Goal: Task Accomplishment & Management: Manage account settings

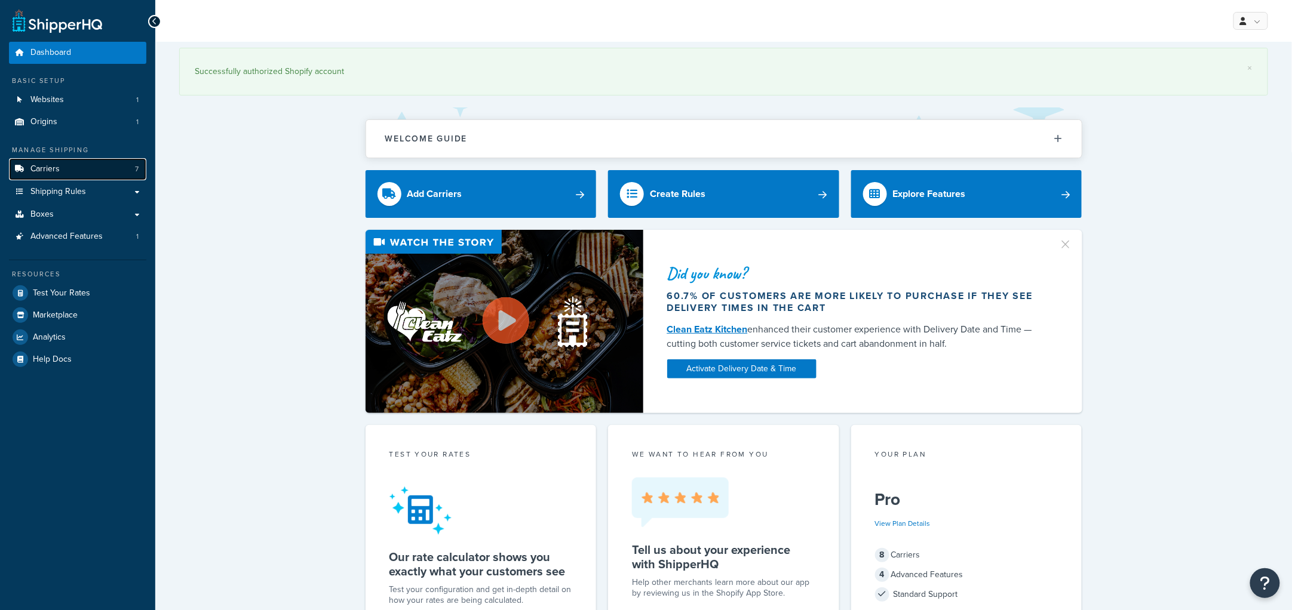
click at [99, 168] on link "Carriers 7" at bounding box center [77, 169] width 137 height 22
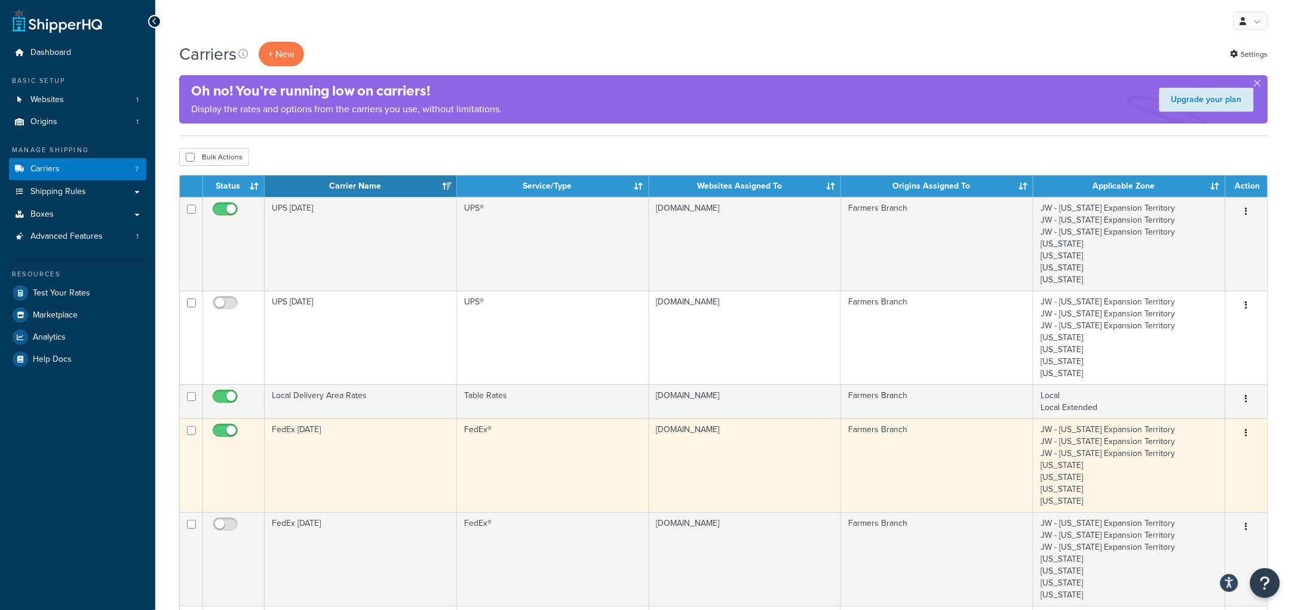
click at [352, 451] on td "FedEx Tuesday" at bounding box center [361, 466] width 192 height 94
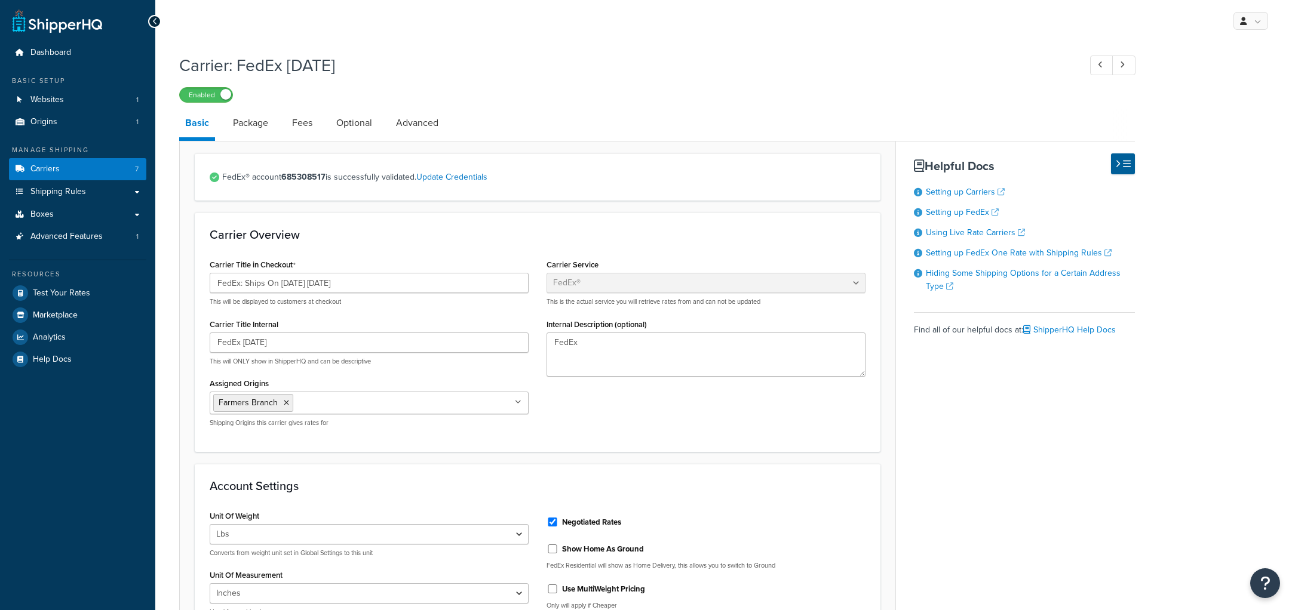
select select "fedEx"
select select "REGULAR_PICKUP"
select select "YOUR_PACKAGING"
click at [297, 123] on link "Fees" at bounding box center [302, 123] width 32 height 29
select select "AFTER"
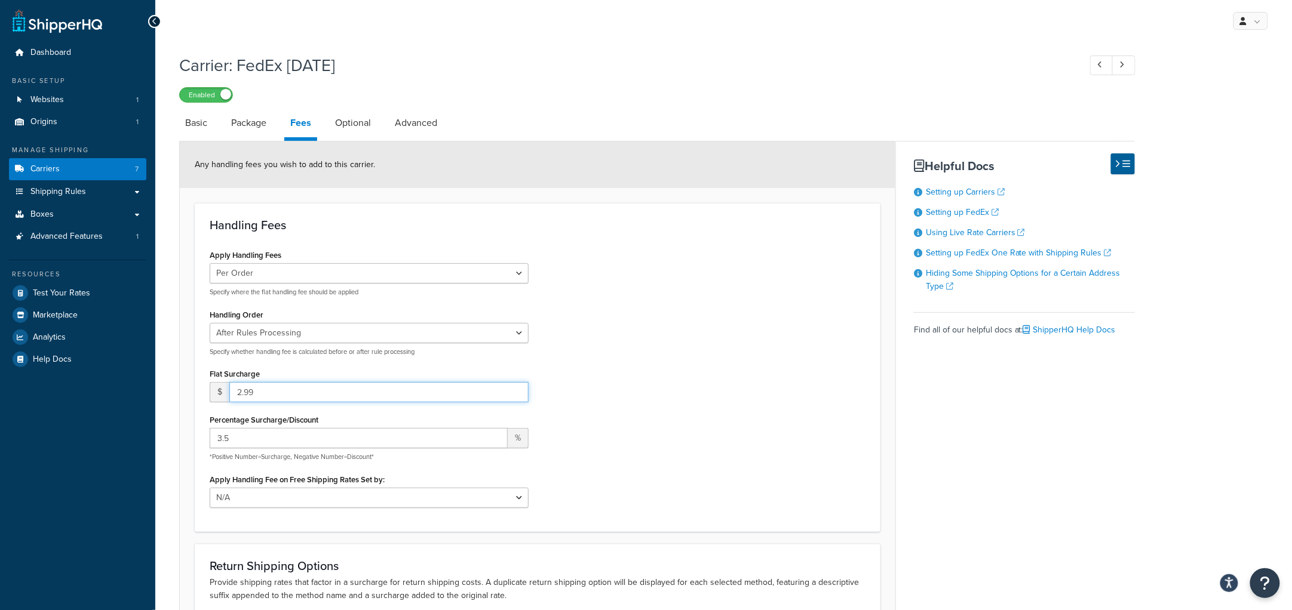
click at [236, 391] on input "2.99" at bounding box center [378, 392] width 299 height 20
type input "3.99"
click at [746, 330] on div "Apply Handling Fees Per Order Per Item Per Package Specify where the flat handl…" at bounding box center [538, 382] width 674 height 270
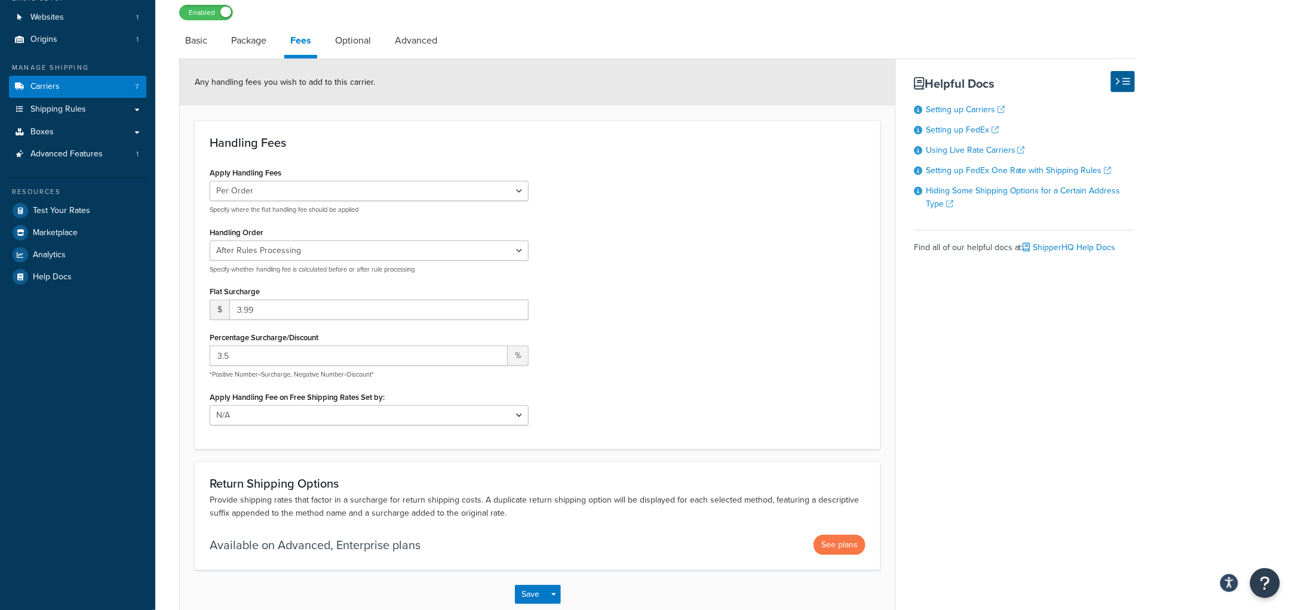
scroll to position [150, 0]
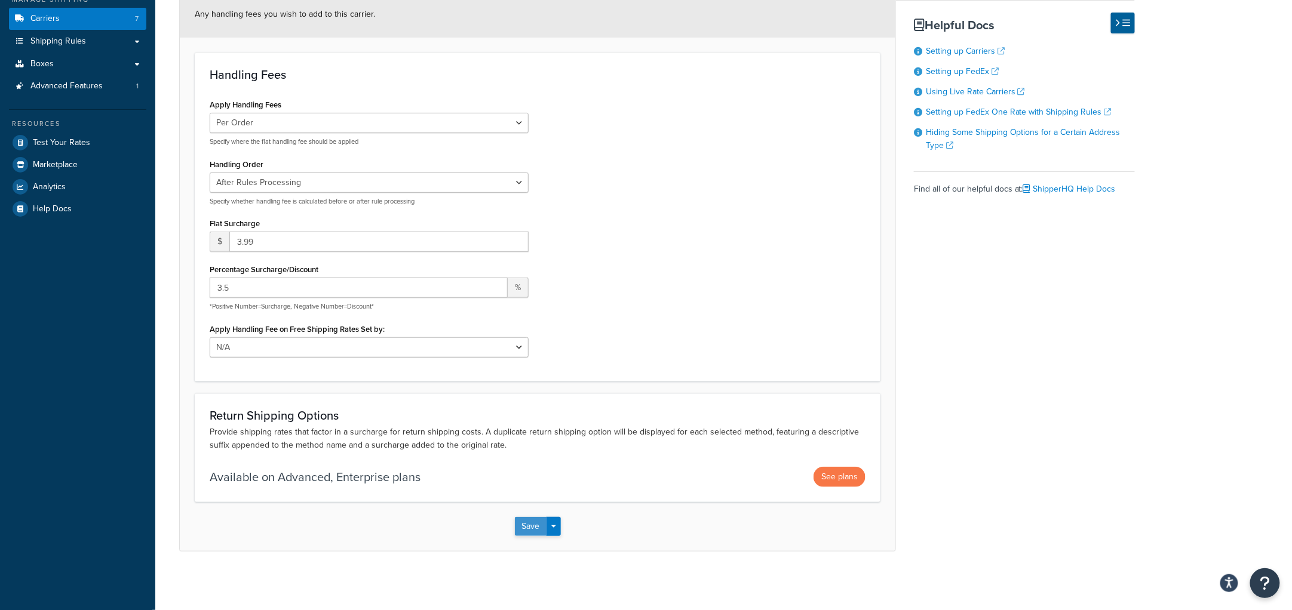
click at [521, 526] on button "Save" at bounding box center [531, 526] width 32 height 19
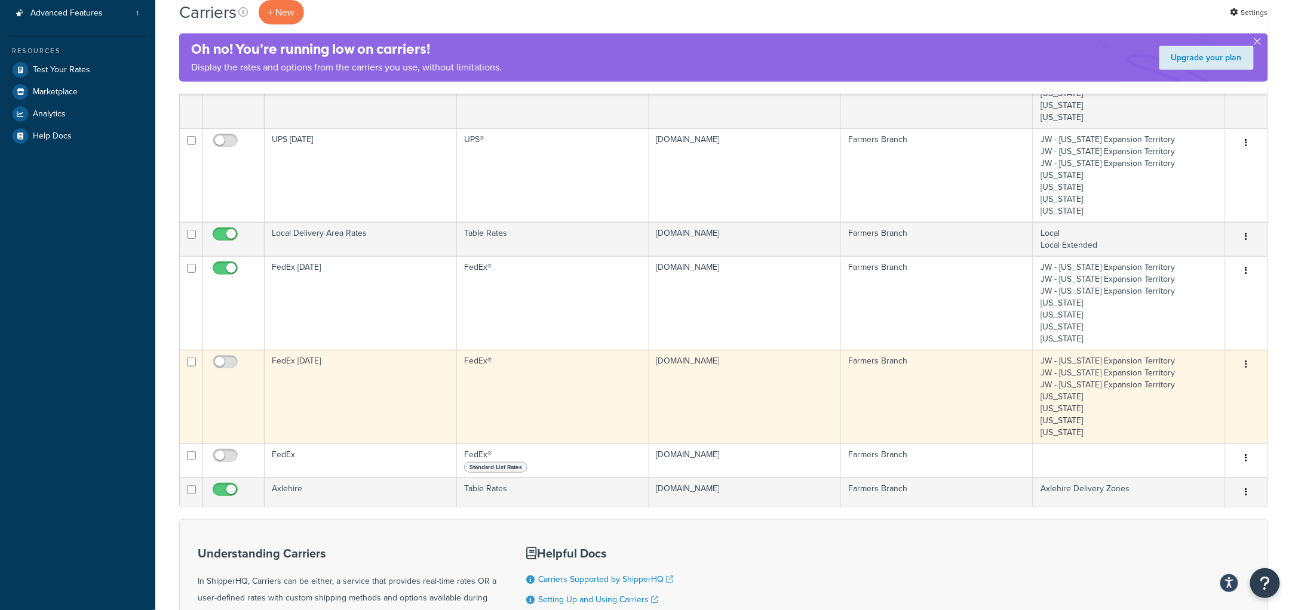
click at [346, 401] on td "FedEx Monday" at bounding box center [361, 397] width 192 height 94
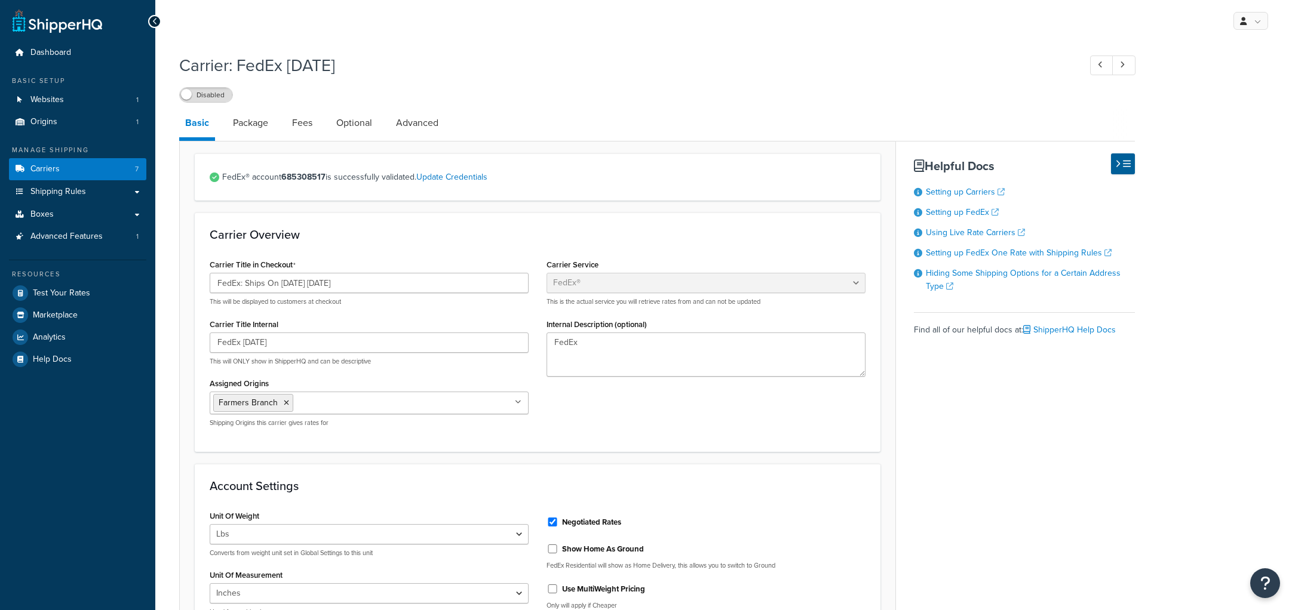
select select "fedEx"
select select "REGULAR_PICKUP"
select select "YOUR_PACKAGING"
click at [298, 123] on link "Fees" at bounding box center [302, 123] width 32 height 29
select select "AFTER"
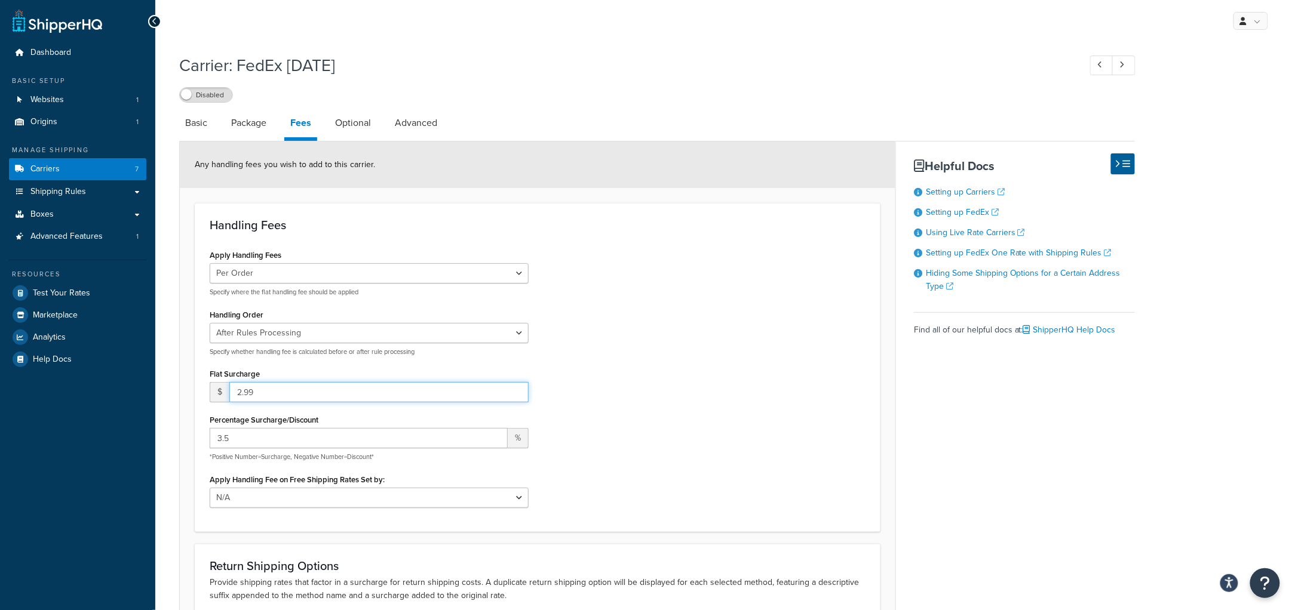
drag, startPoint x: 241, startPoint y: 392, endPoint x: 217, endPoint y: 390, distance: 24.6
click at [217, 390] on div "$ 2.99" at bounding box center [369, 392] width 319 height 20
type input "3.99"
click at [694, 362] on div "Apply Handling Fees Per Order Per Item Per Package Specify where the flat handl…" at bounding box center [538, 382] width 674 height 270
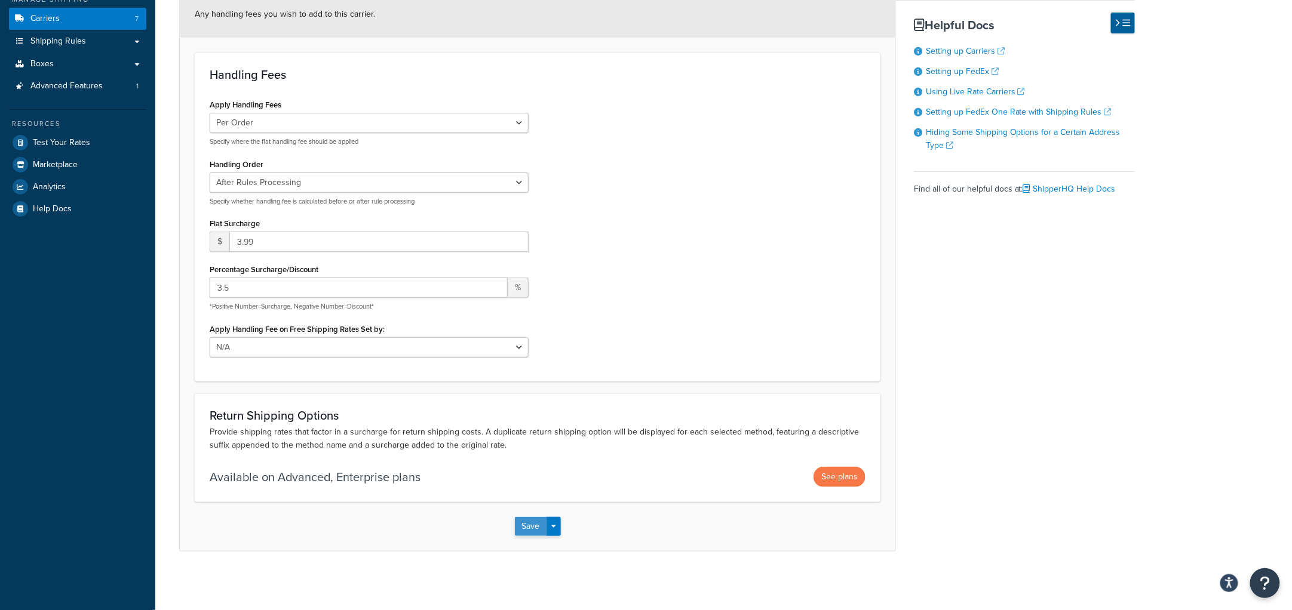
click at [520, 526] on button "Save" at bounding box center [531, 526] width 32 height 19
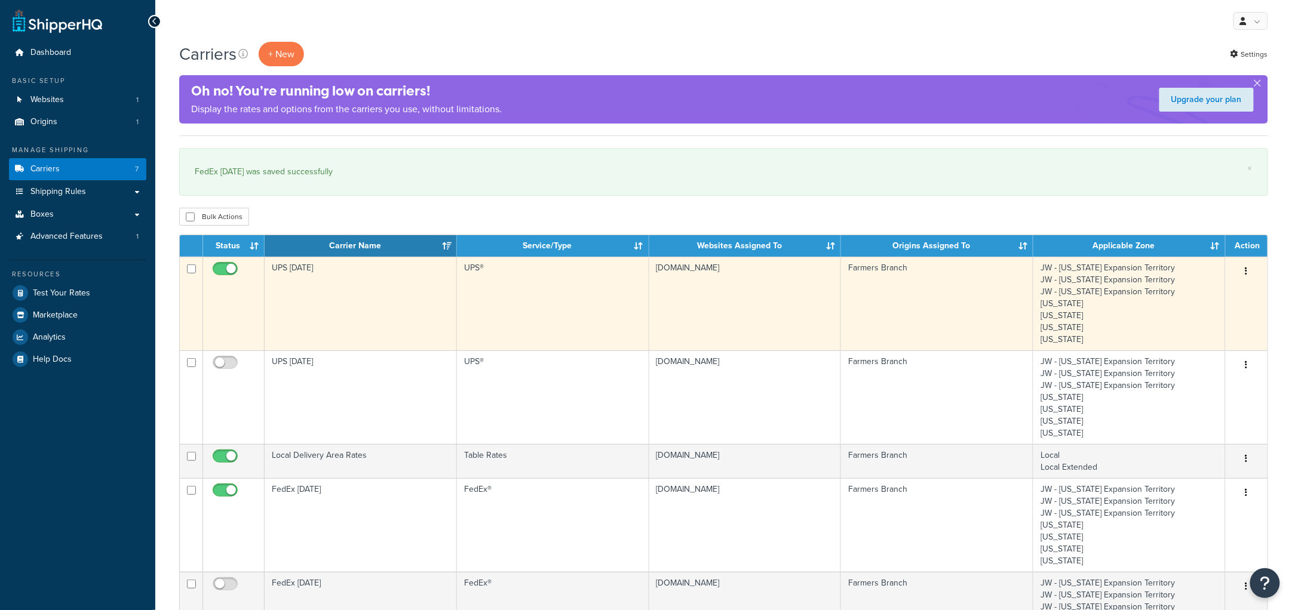
click at [336, 297] on td "UPS [DATE]" at bounding box center [361, 304] width 192 height 94
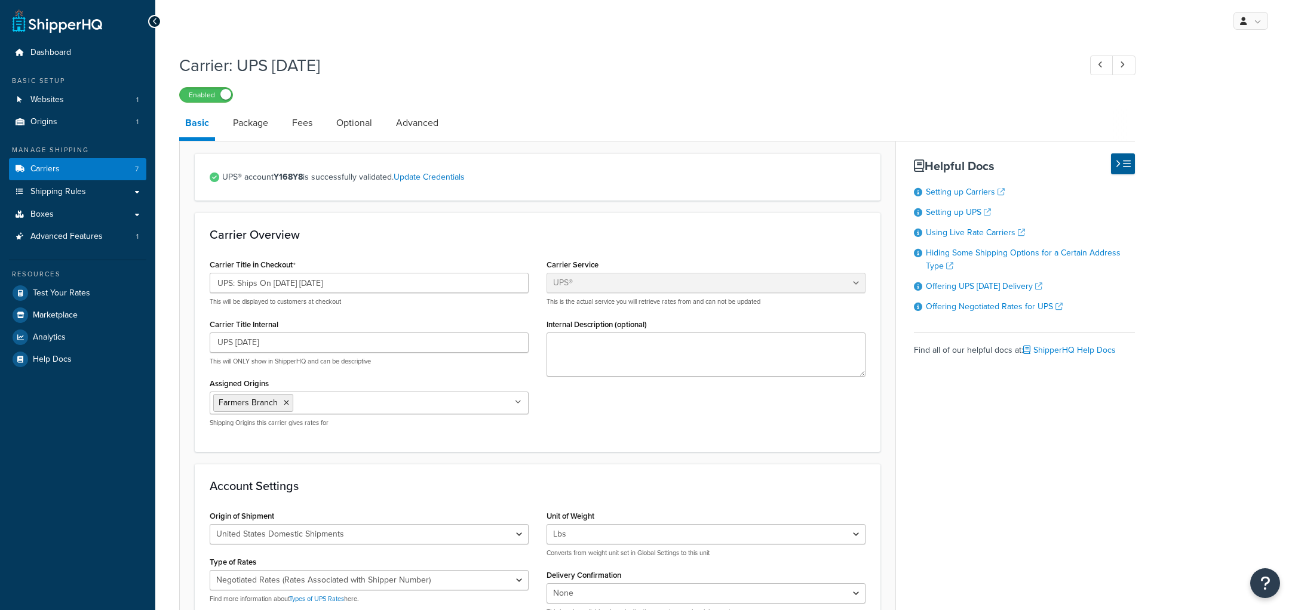
select select "ups"
click at [303, 123] on link "Fees" at bounding box center [302, 123] width 32 height 29
select select "AFTER"
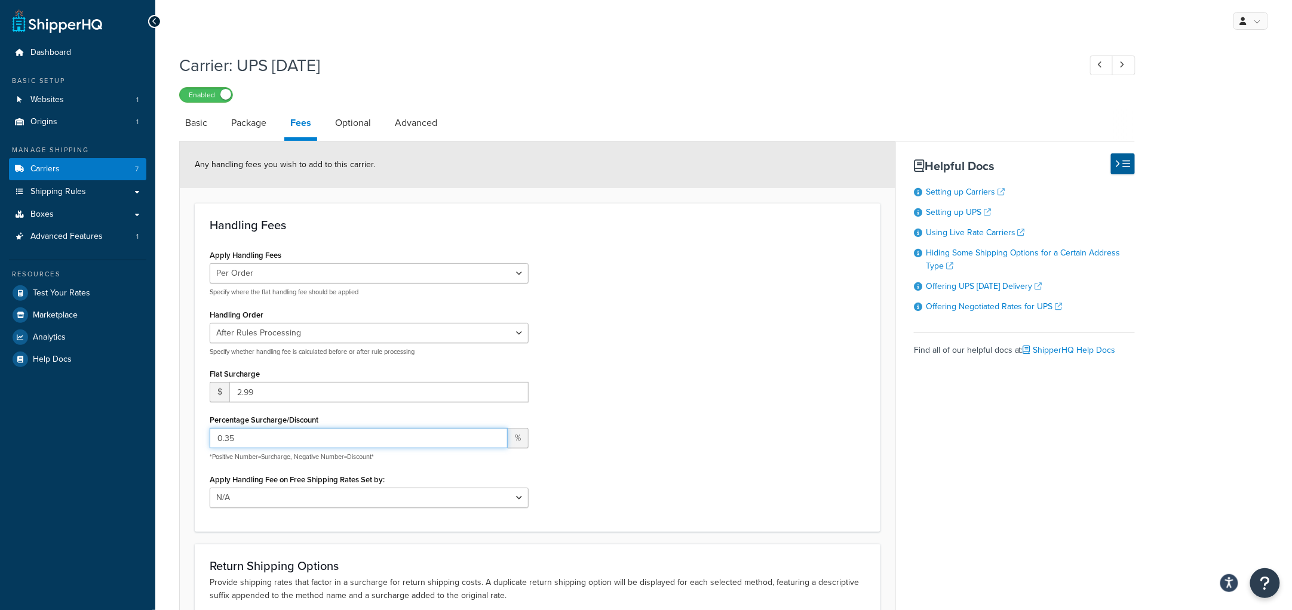
drag, startPoint x: 242, startPoint y: 441, endPoint x: 157, endPoint y: 434, distance: 85.6
click at [157, 434] on div "Carrier: UPS Tuesday Enabled Basic Package Fees Optional Advanced Any handling …" at bounding box center [723, 390] width 1136 height 684
type input "3.5"
click at [800, 381] on div "Apply Handling Fees Per Order Per Item Per Package Specify where the flat handl…" at bounding box center [538, 382] width 674 height 270
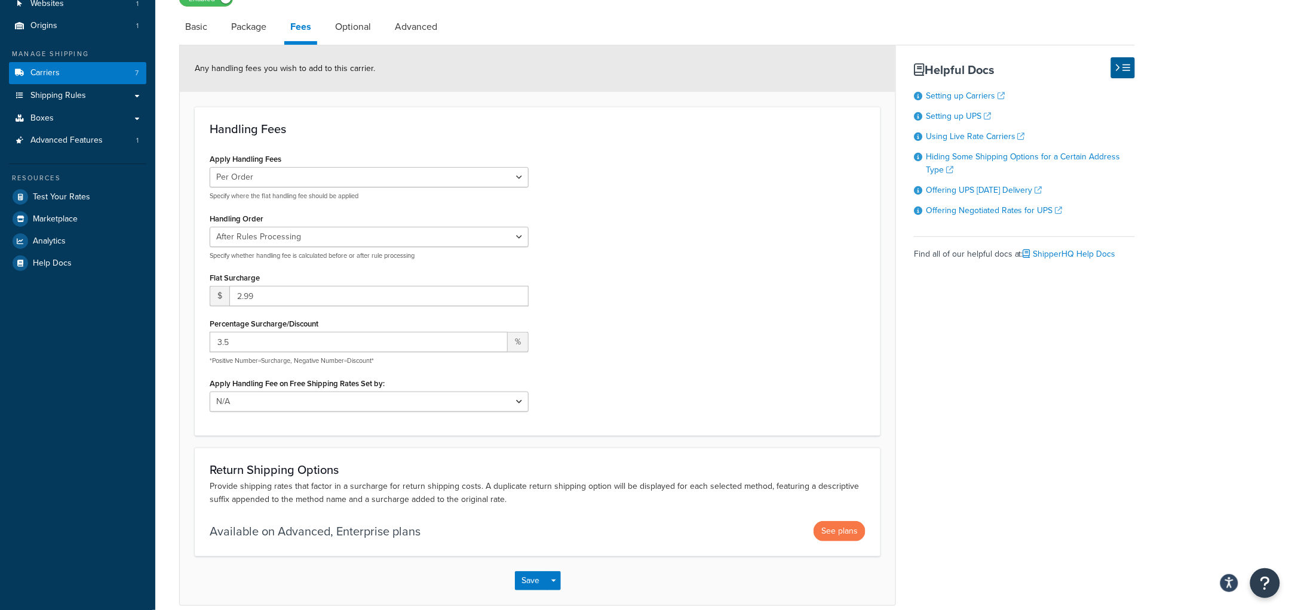
scroll to position [150, 0]
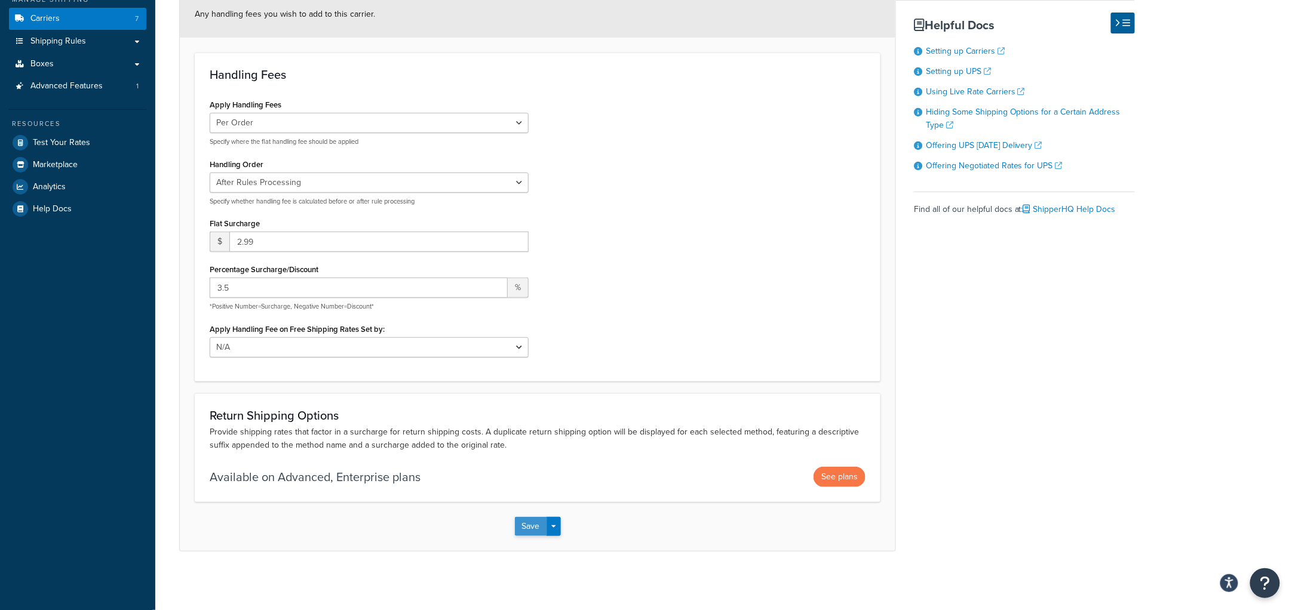
click at [529, 527] on button "Save" at bounding box center [531, 526] width 32 height 19
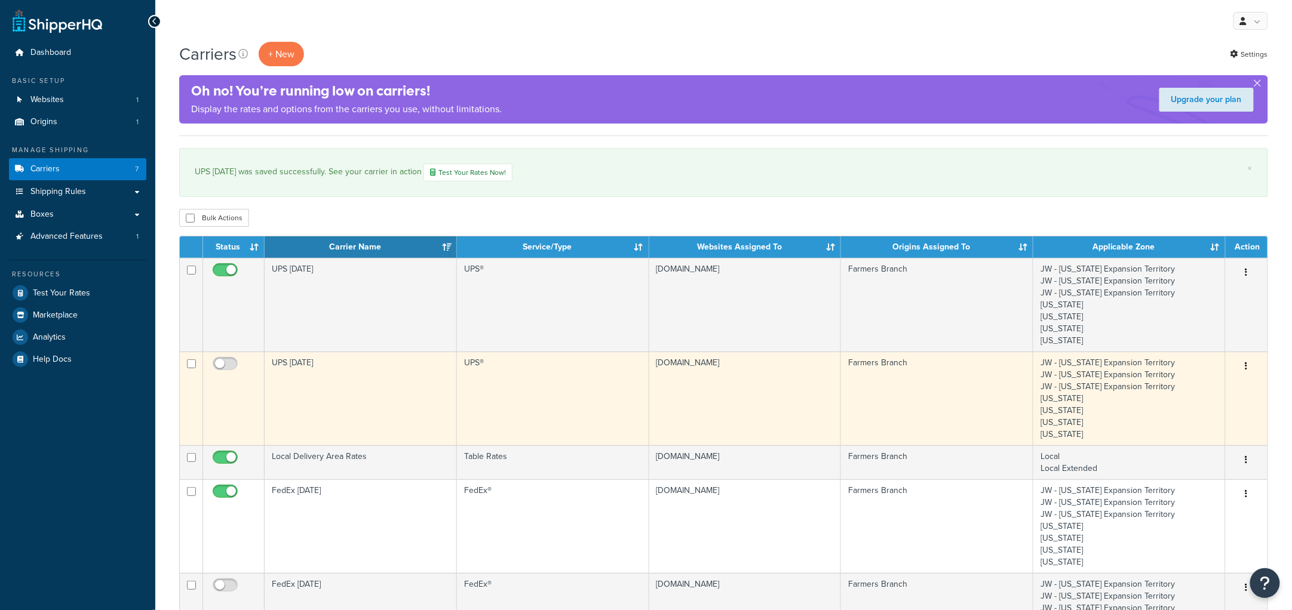
click at [322, 392] on td "UPS Monday" at bounding box center [361, 399] width 192 height 94
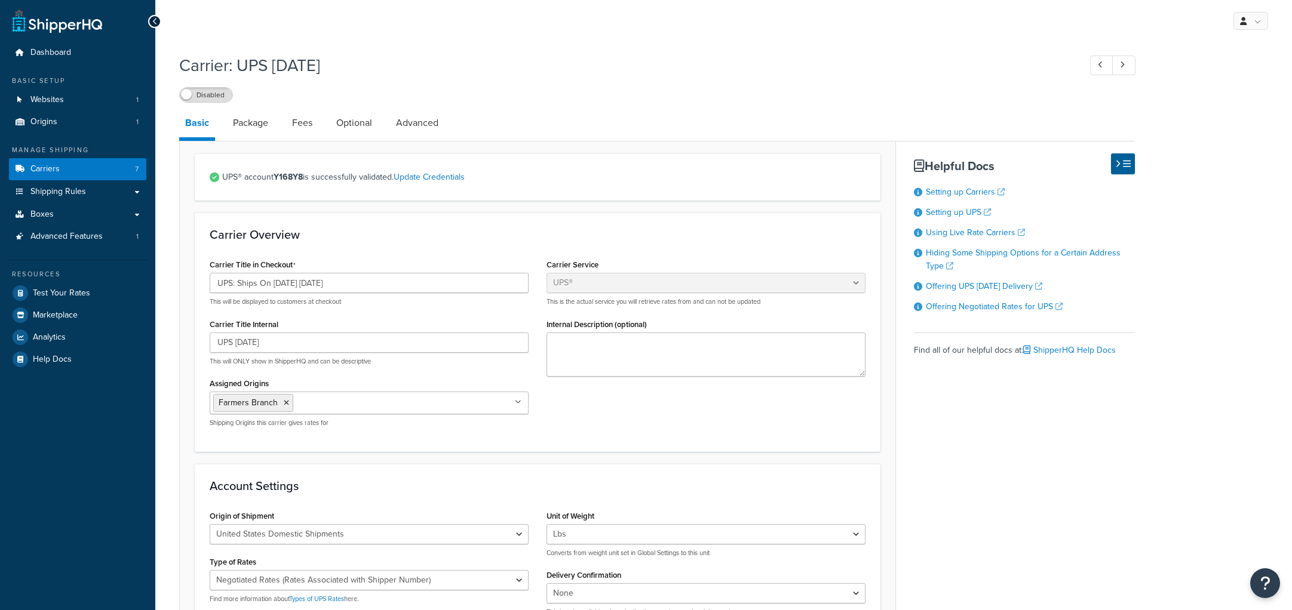
select select "ups"
click at [245, 115] on link "Package" at bounding box center [250, 123] width 47 height 29
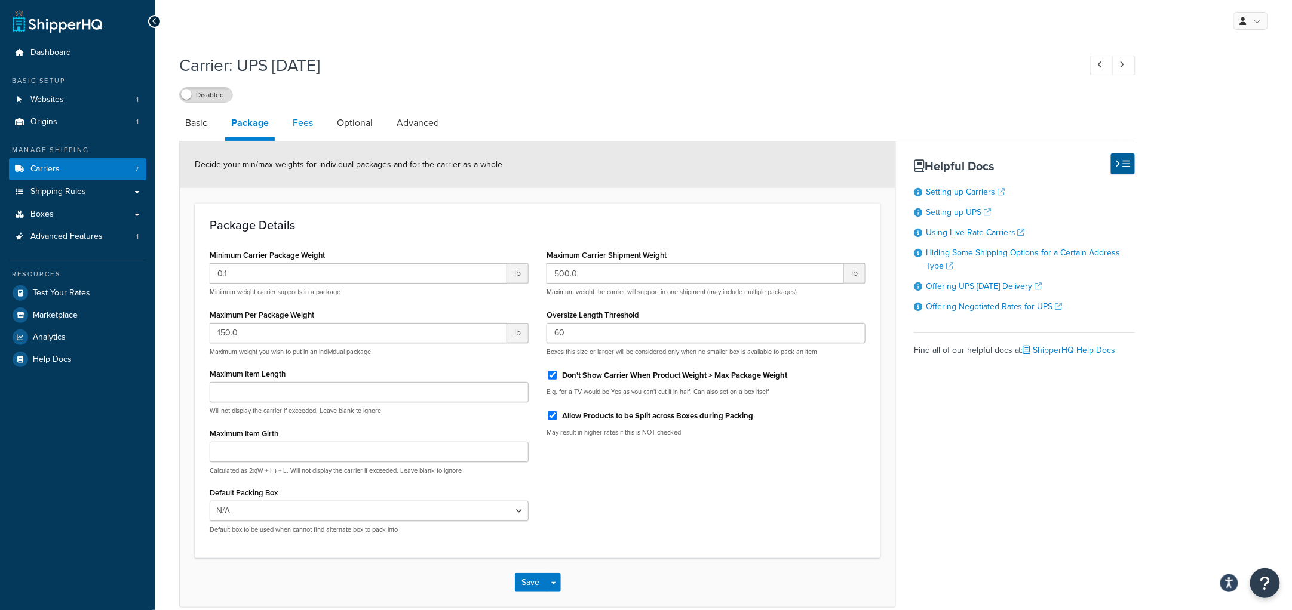
click at [306, 118] on link "Fees" at bounding box center [303, 123] width 32 height 29
select select "AFTER"
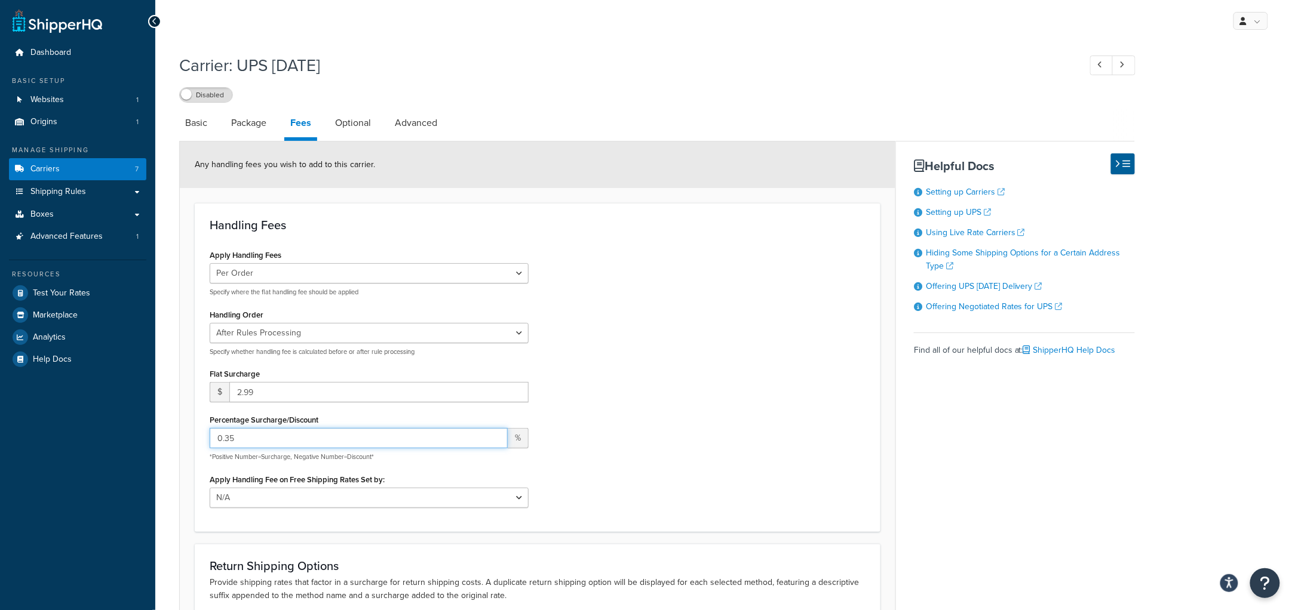
drag, startPoint x: 245, startPoint y: 430, endPoint x: 172, endPoint y: 434, distance: 73.5
click at [172, 434] on div "Carrier: UPS Monday Disabled Basic Package Fees Optional Advanced Any handling …" at bounding box center [723, 390] width 1136 height 684
type input "3.5"
click at [767, 344] on div "Apply Handling Fees Per Order Per Item Per Package Specify where the flat handl…" at bounding box center [538, 382] width 674 height 270
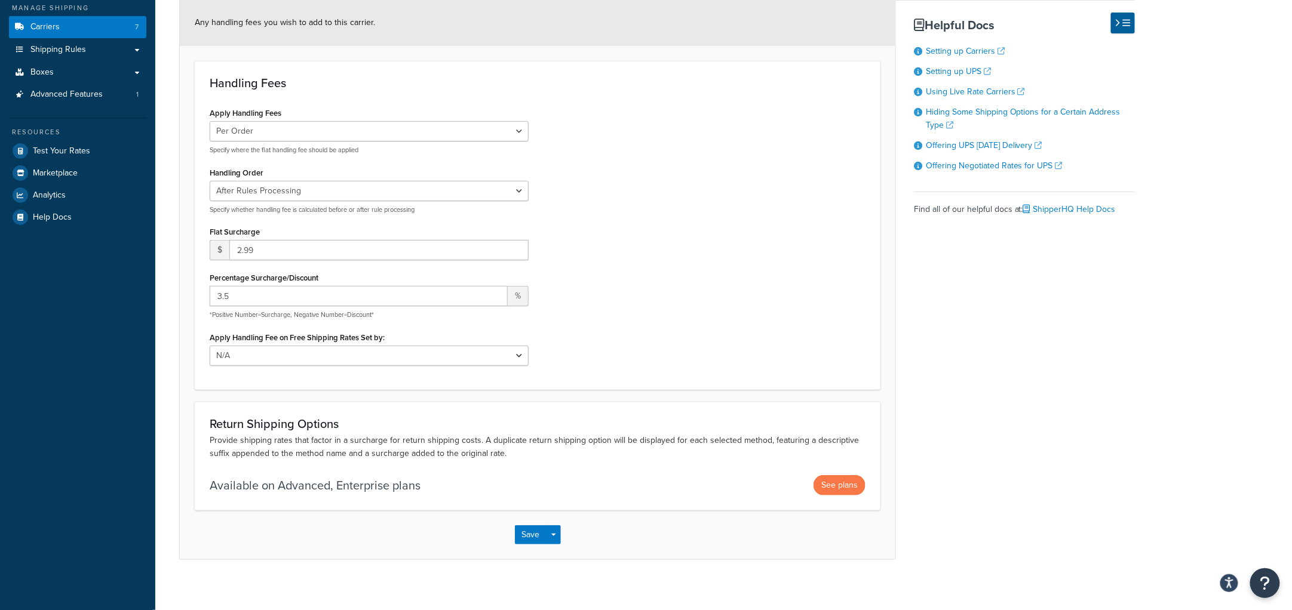
scroll to position [149, 0]
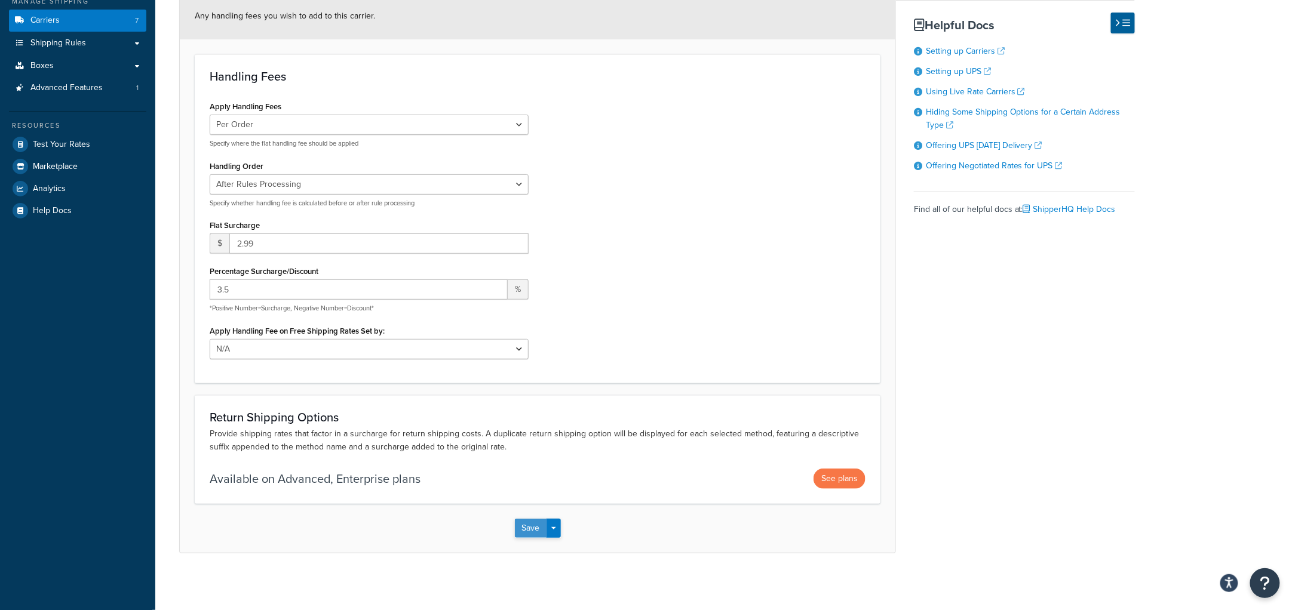
click at [525, 528] on button "Save" at bounding box center [531, 528] width 32 height 19
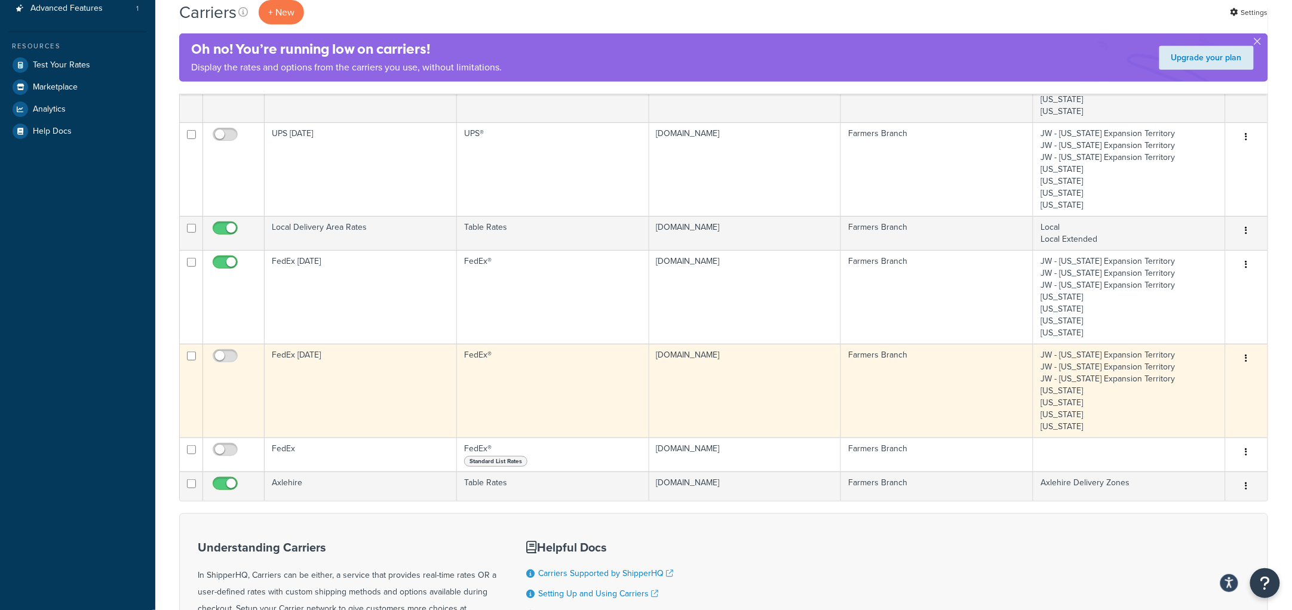
scroll to position [223, 0]
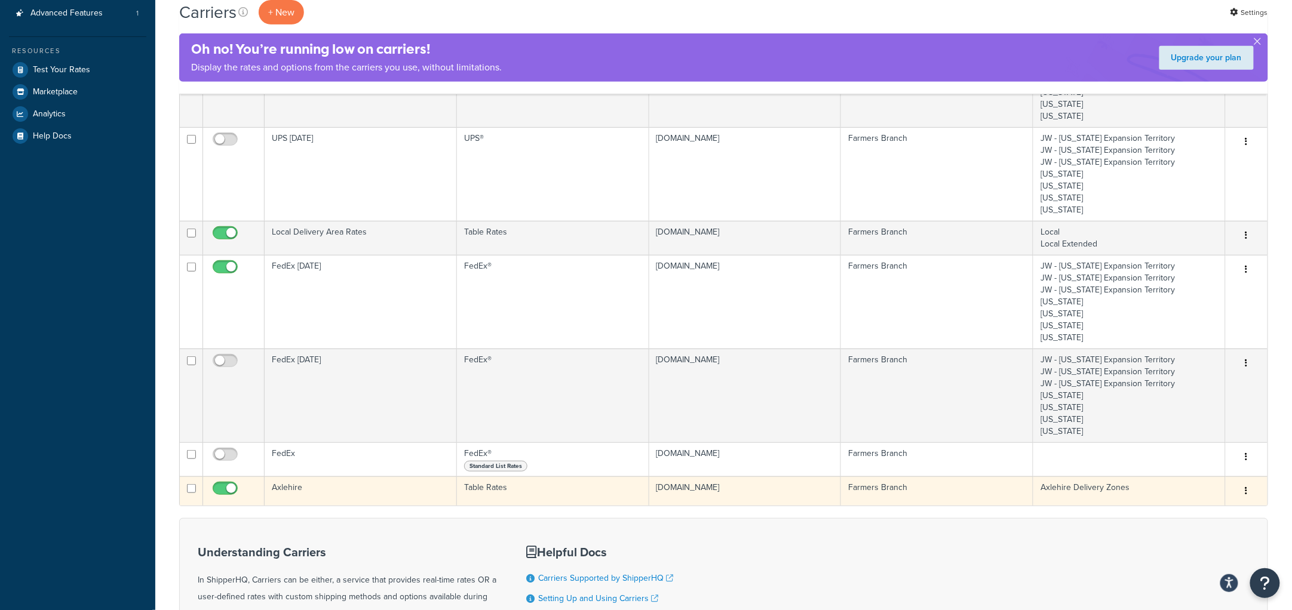
click at [371, 488] on td "Axlehire" at bounding box center [361, 491] width 192 height 29
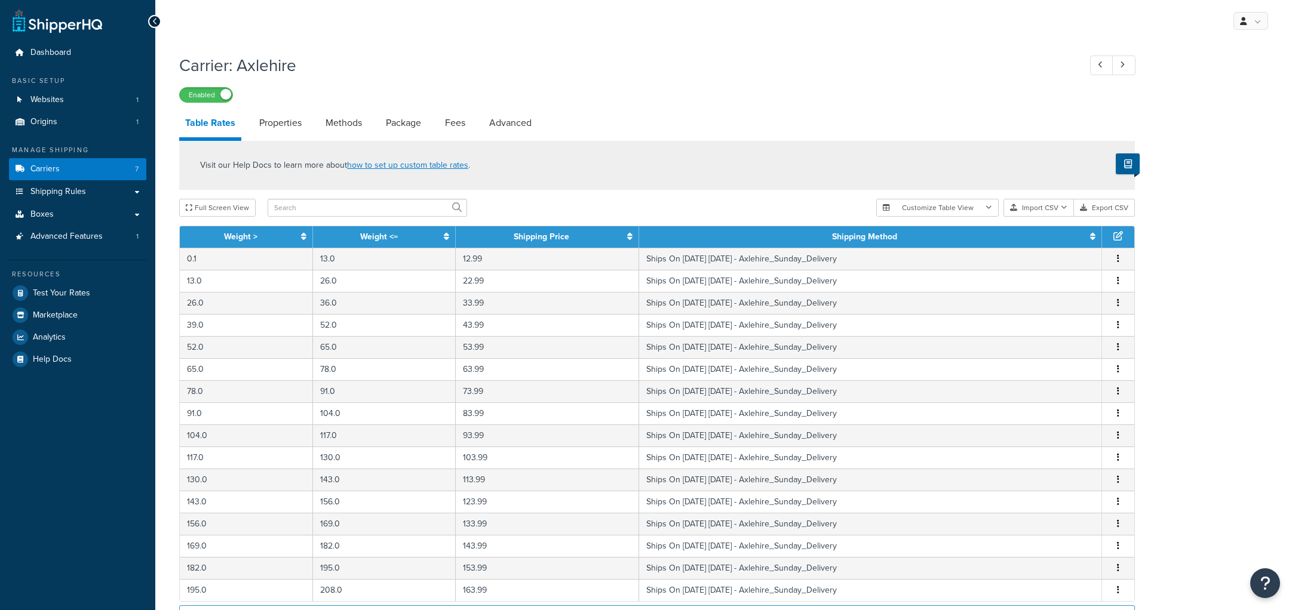
select select "25"
click at [324, 127] on link "Methods" at bounding box center [343, 123] width 48 height 29
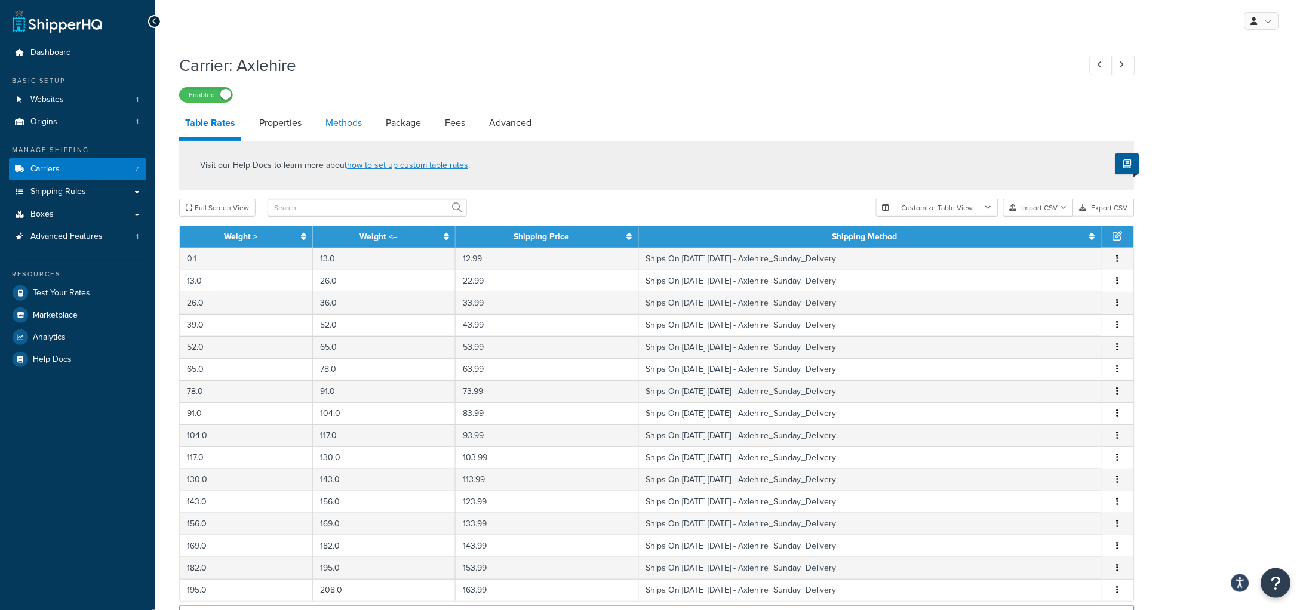
select select "25"
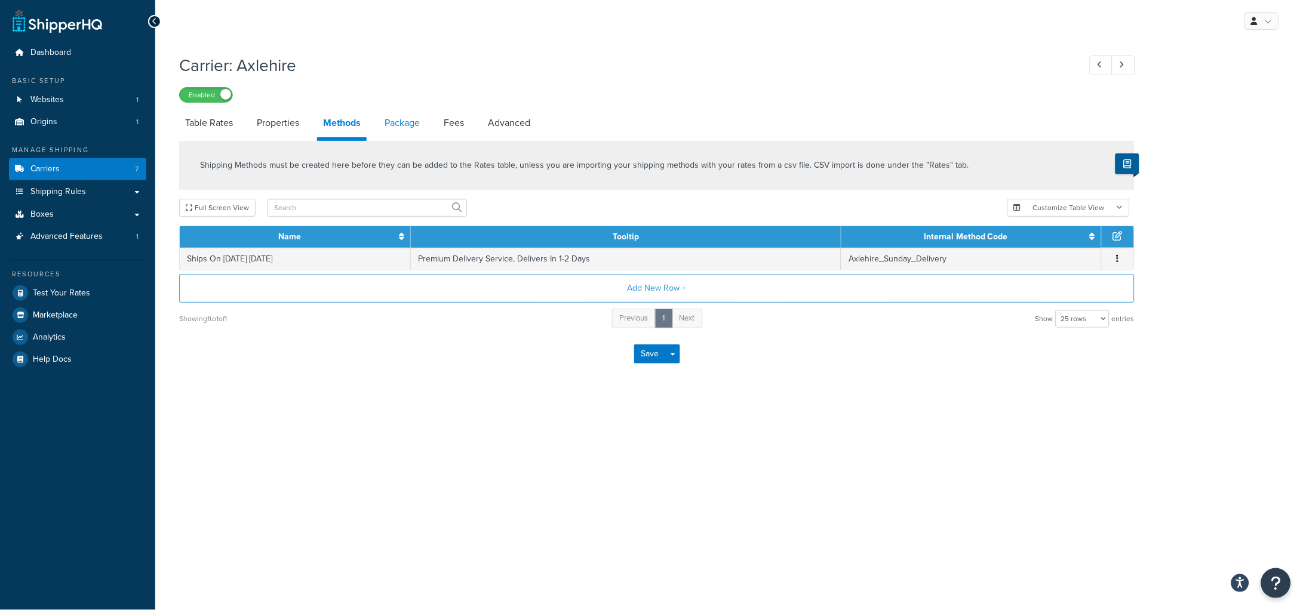
click at [408, 119] on link "Package" at bounding box center [402, 123] width 47 height 29
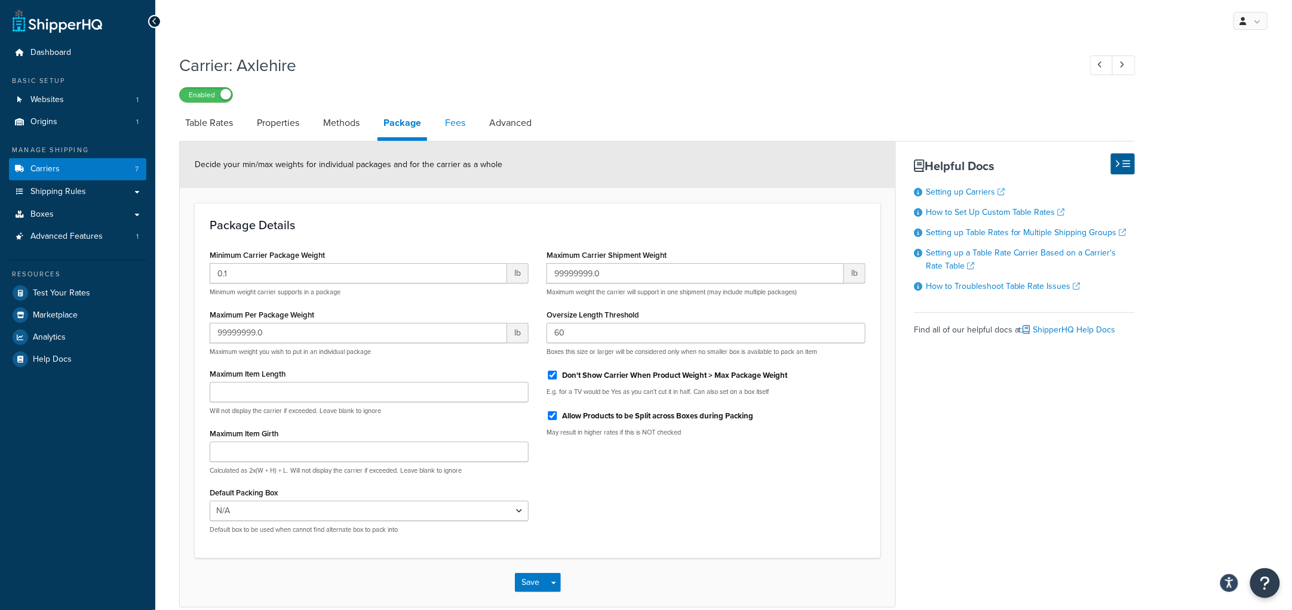
click at [460, 129] on link "Fees" at bounding box center [455, 123] width 32 height 29
select select "AFTER"
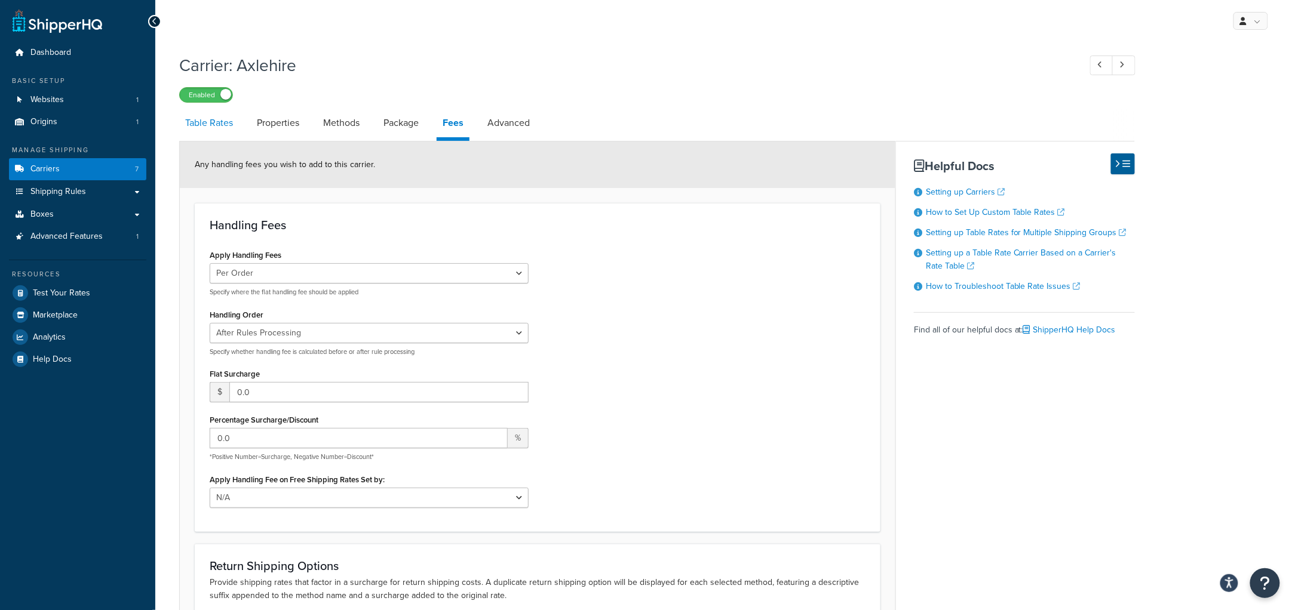
click at [208, 122] on link "Table Rates" at bounding box center [209, 123] width 60 height 29
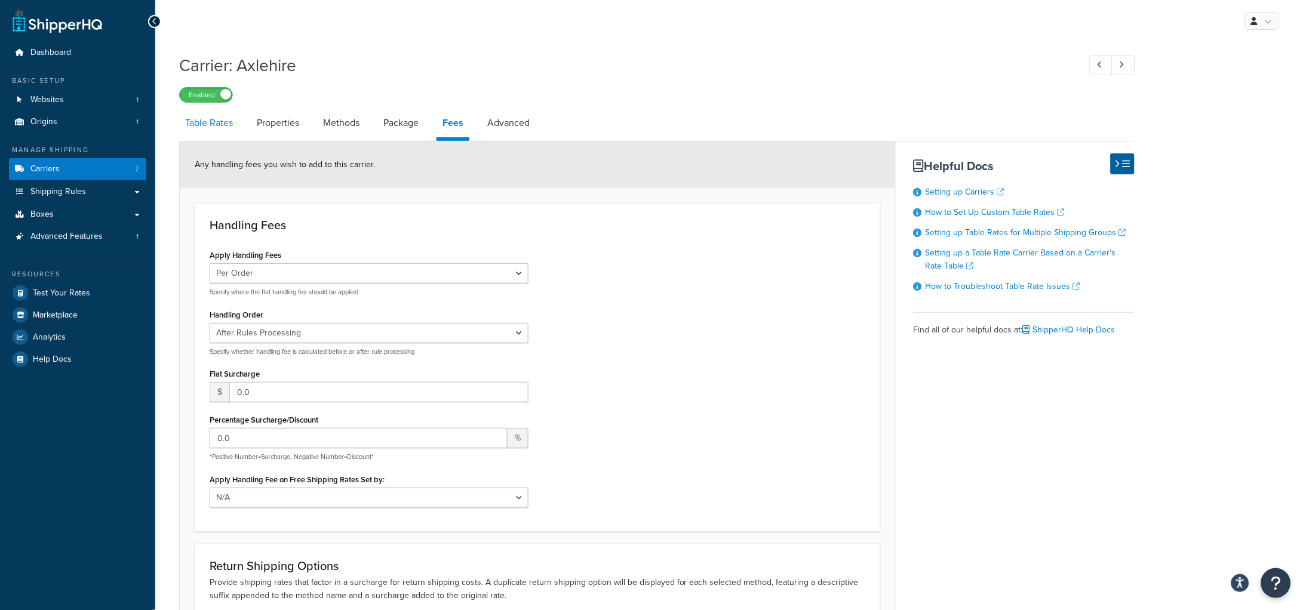
select select "25"
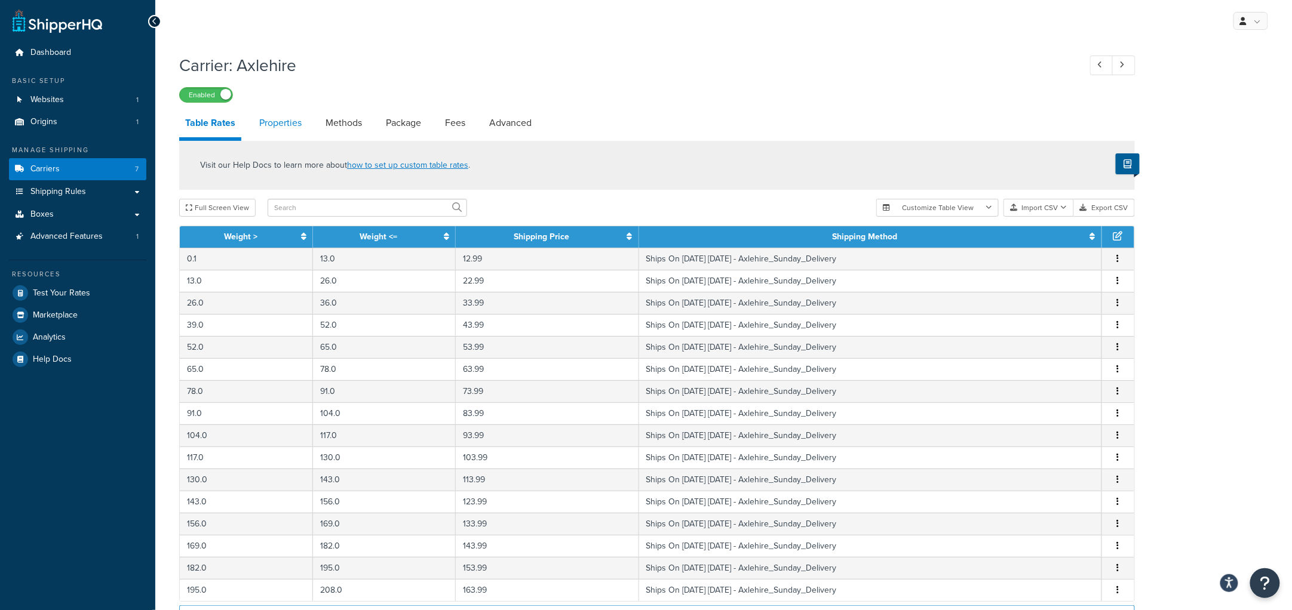
click at [285, 127] on link "Properties" at bounding box center [280, 123] width 54 height 29
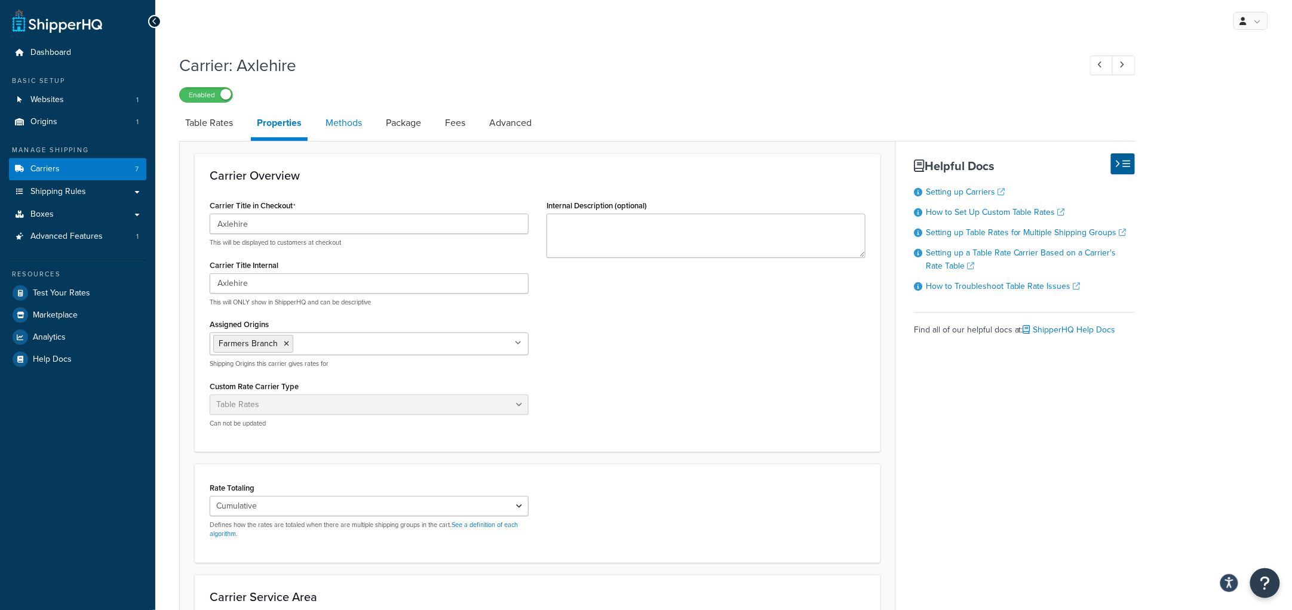
click at [320, 122] on link "Methods" at bounding box center [343, 123] width 48 height 29
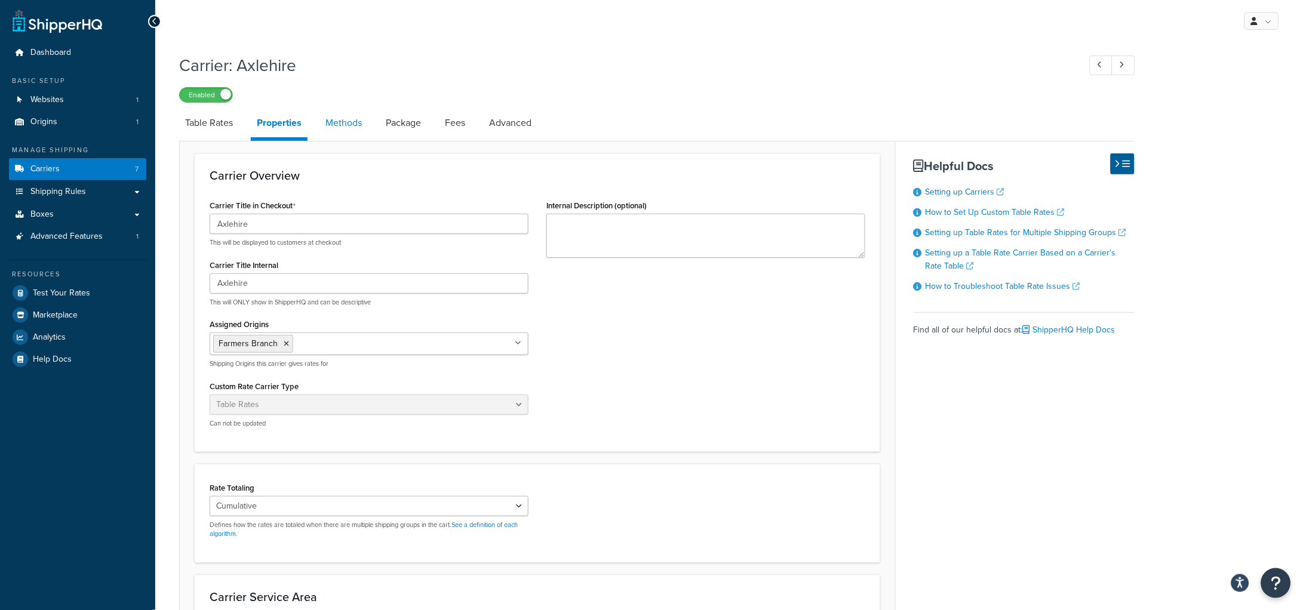
select select "25"
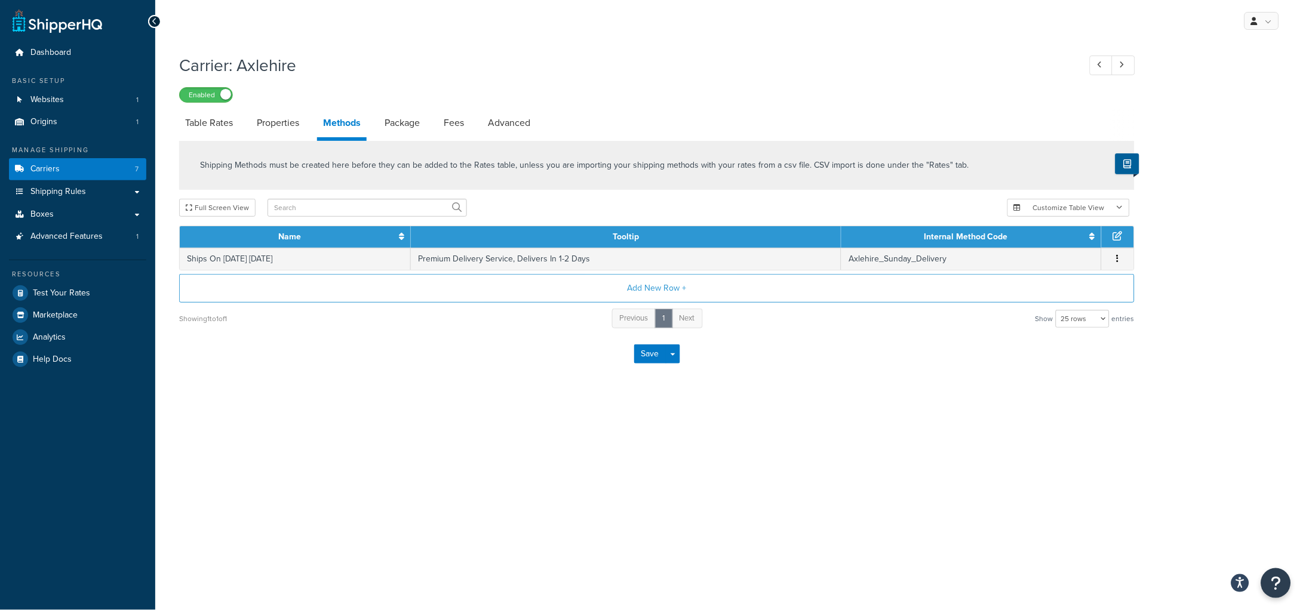
click at [367, 119] on link "Methods" at bounding box center [342, 125] width 50 height 32
click at [411, 119] on link "Package" at bounding box center [402, 123] width 47 height 29
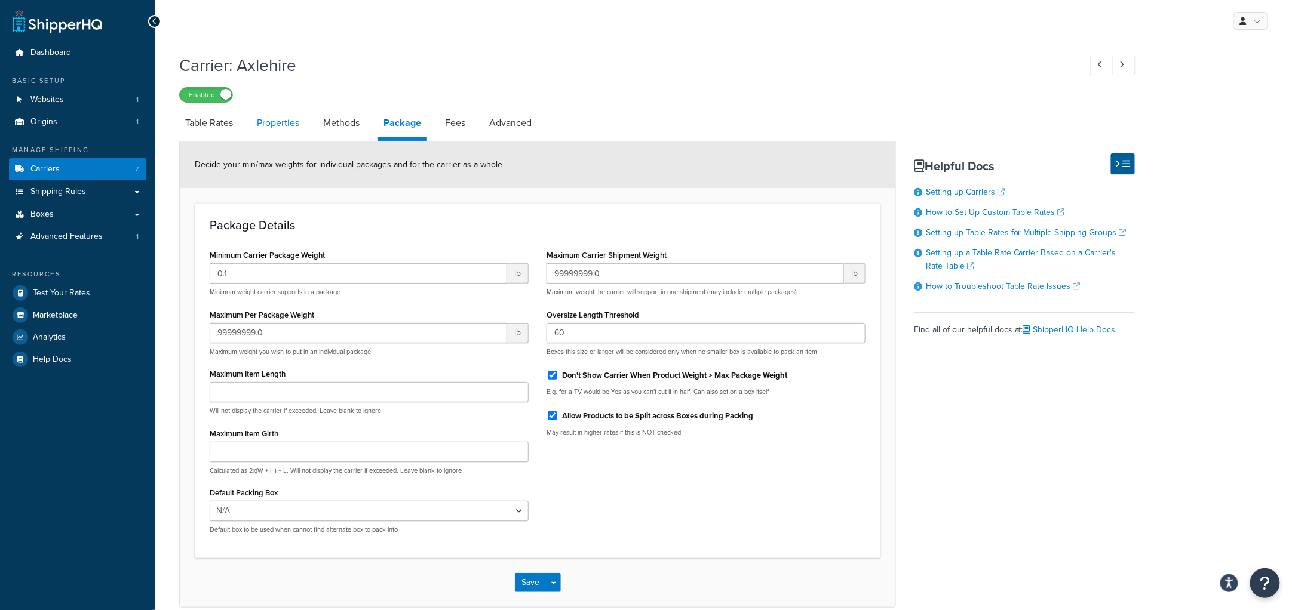
click at [292, 132] on link "Properties" at bounding box center [278, 123] width 54 height 29
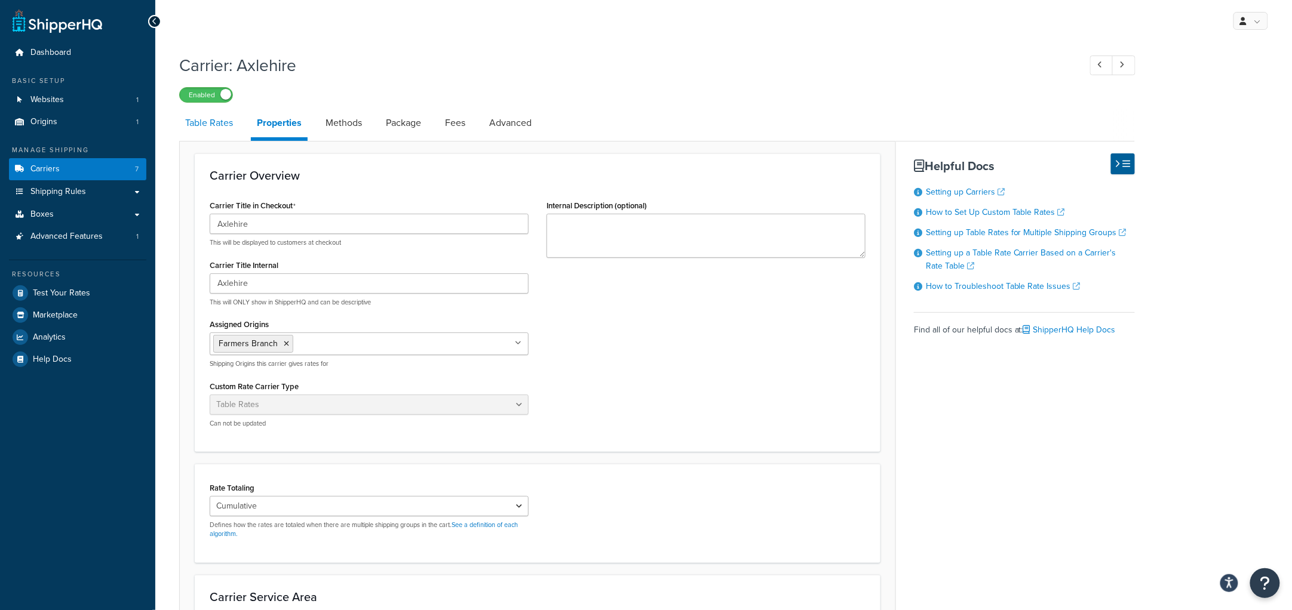
click at [191, 122] on link "Table Rates" at bounding box center [209, 123] width 60 height 29
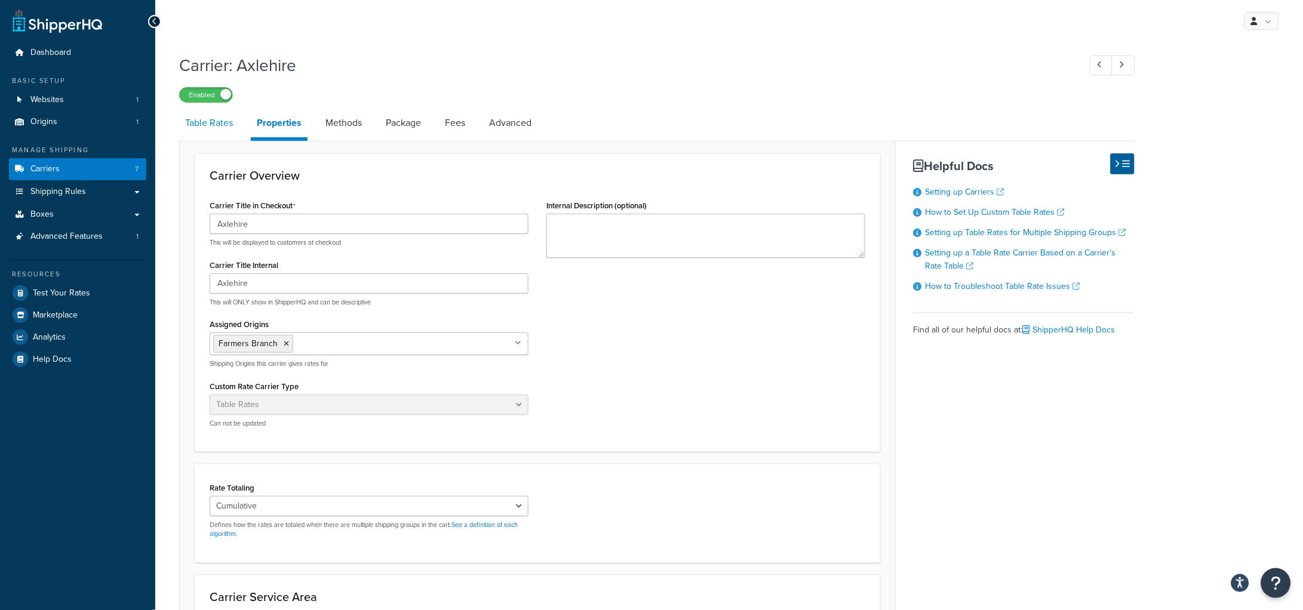
select select "25"
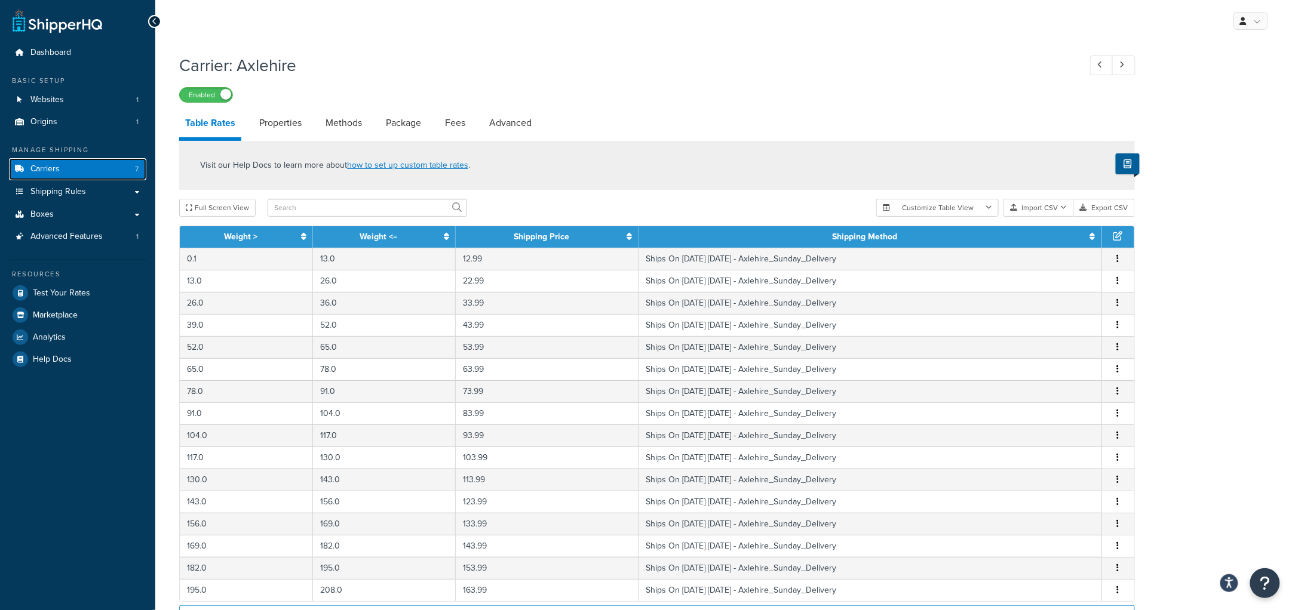
click at [72, 171] on link "Carriers 7" at bounding box center [77, 169] width 137 height 22
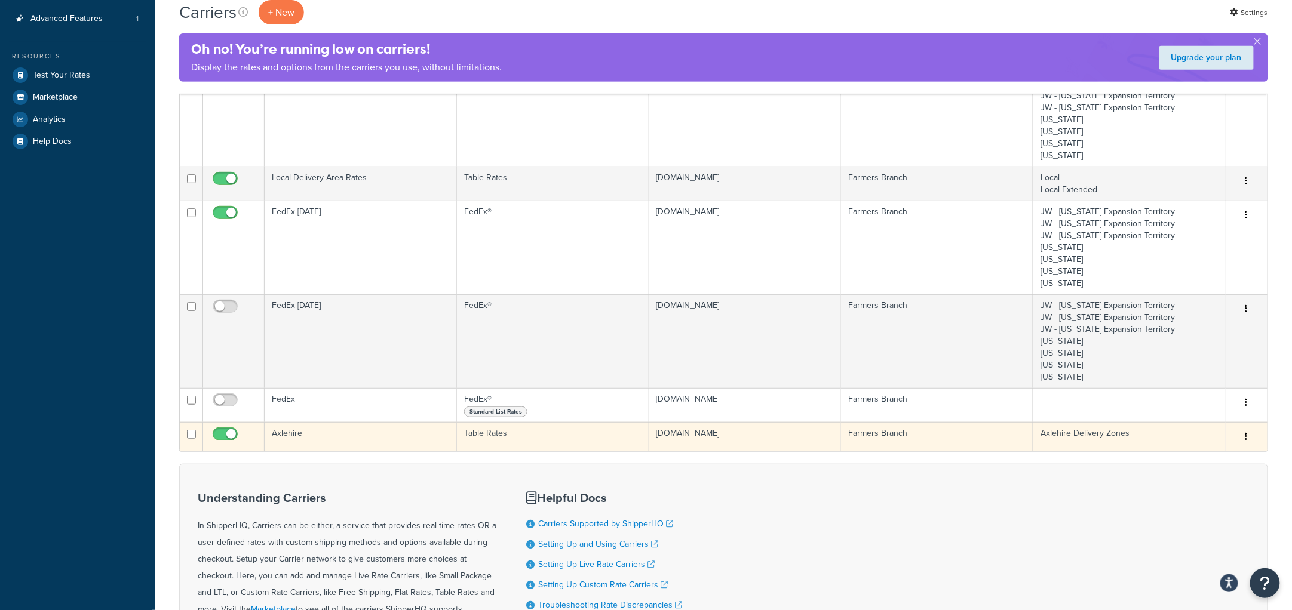
scroll to position [223, 0]
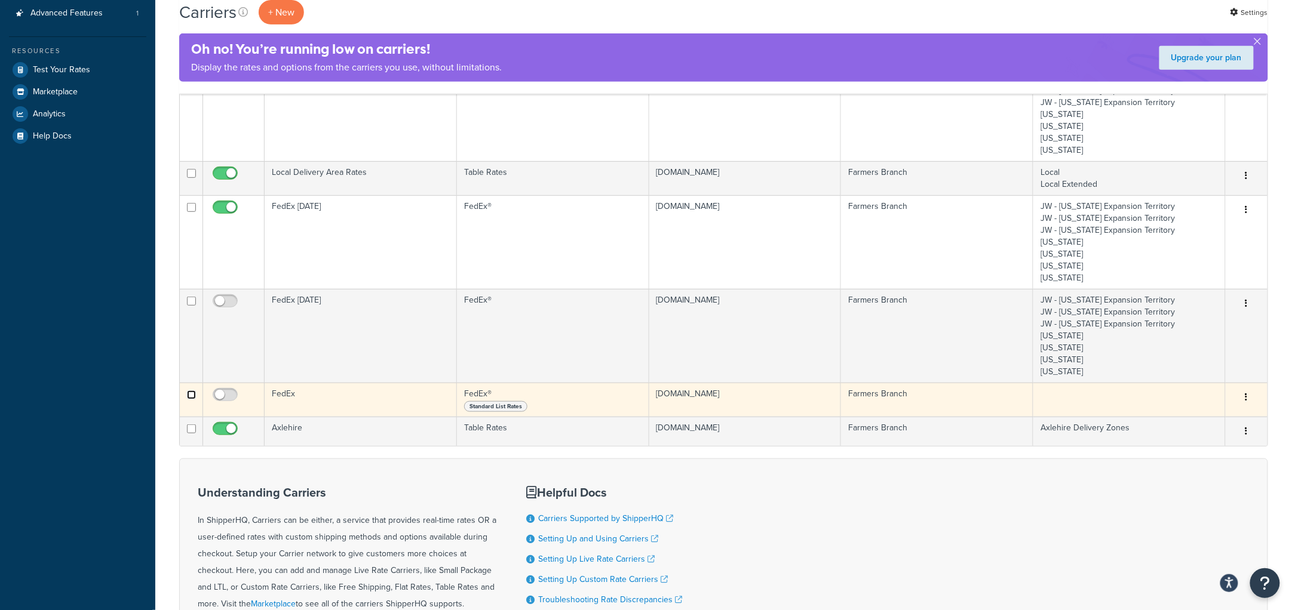
click at [190, 84] on input "checkbox" at bounding box center [191, 79] width 9 height 9
checkbox input "true"
click at [1245, 398] on icon "button" at bounding box center [1246, 397] width 2 height 8
click at [296, 392] on td "FedEx" at bounding box center [361, 400] width 192 height 34
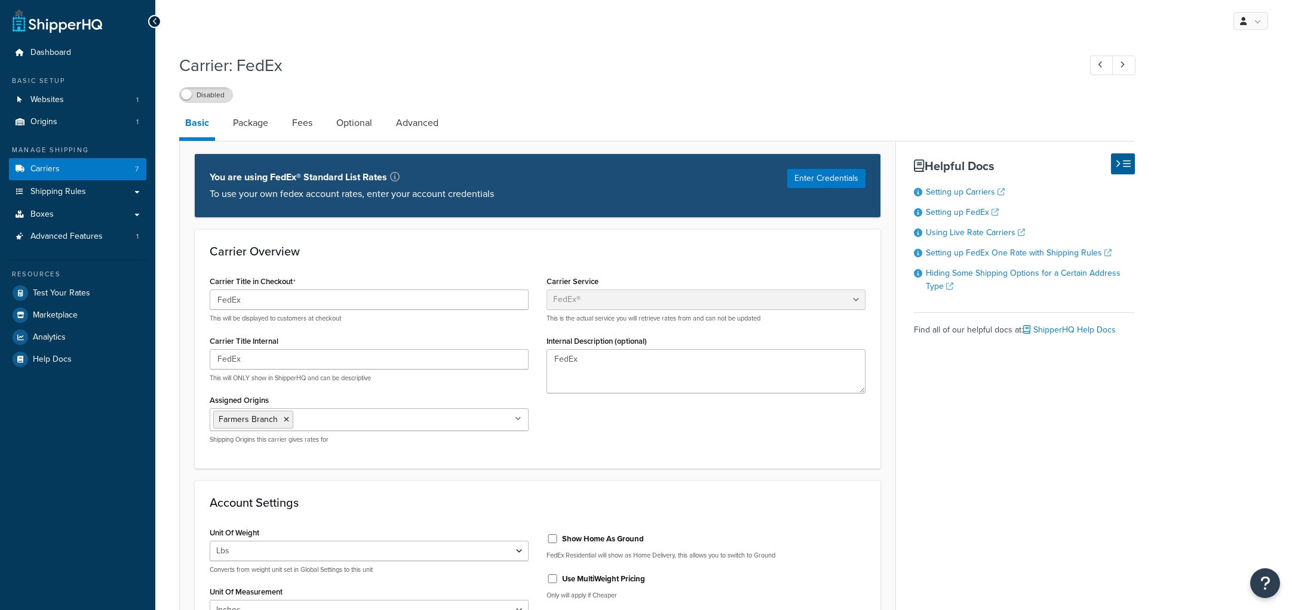
select select "fedEx"
select select "REGULAR_PICKUP"
select select "YOUR_PACKAGING"
drag, startPoint x: 250, startPoint y: 300, endPoint x: 138, endPoint y: 300, distance: 111.7
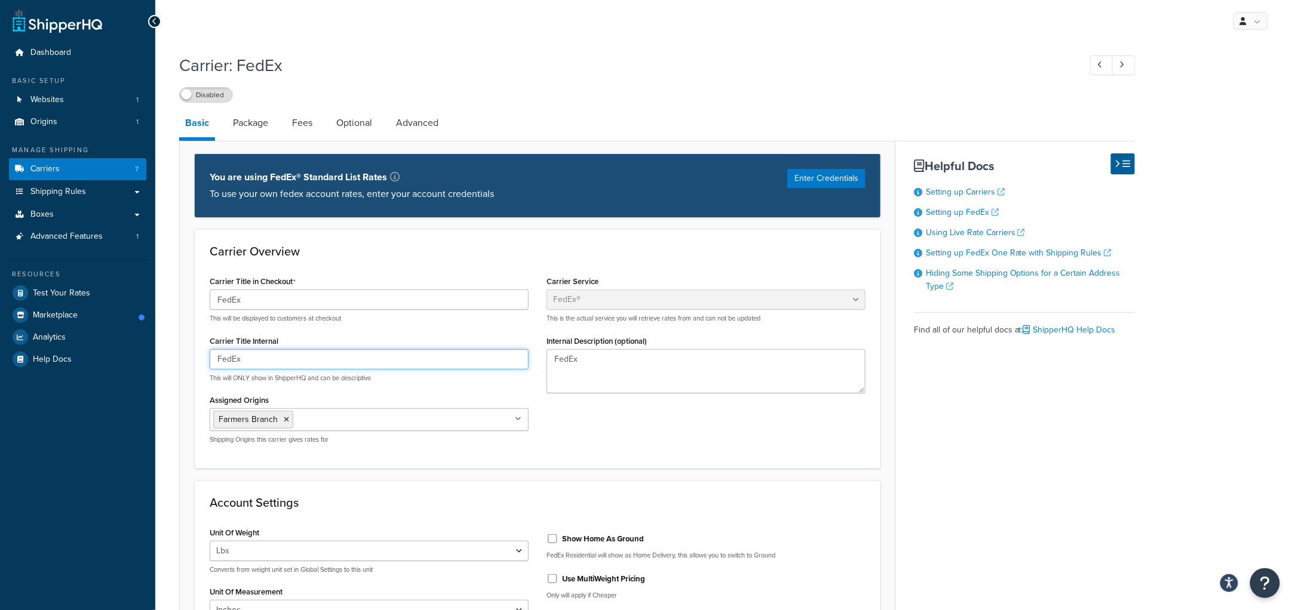
click at [236, 356] on input "FedEx" at bounding box center [369, 359] width 319 height 20
click at [213, 356] on input "FedEx" at bounding box center [369, 359] width 319 height 20
drag, startPoint x: 221, startPoint y: 358, endPoint x: 362, endPoint y: 361, distance: 141.6
click at [362, 361] on input "FedEx" at bounding box center [369, 359] width 319 height 20
type input "F"
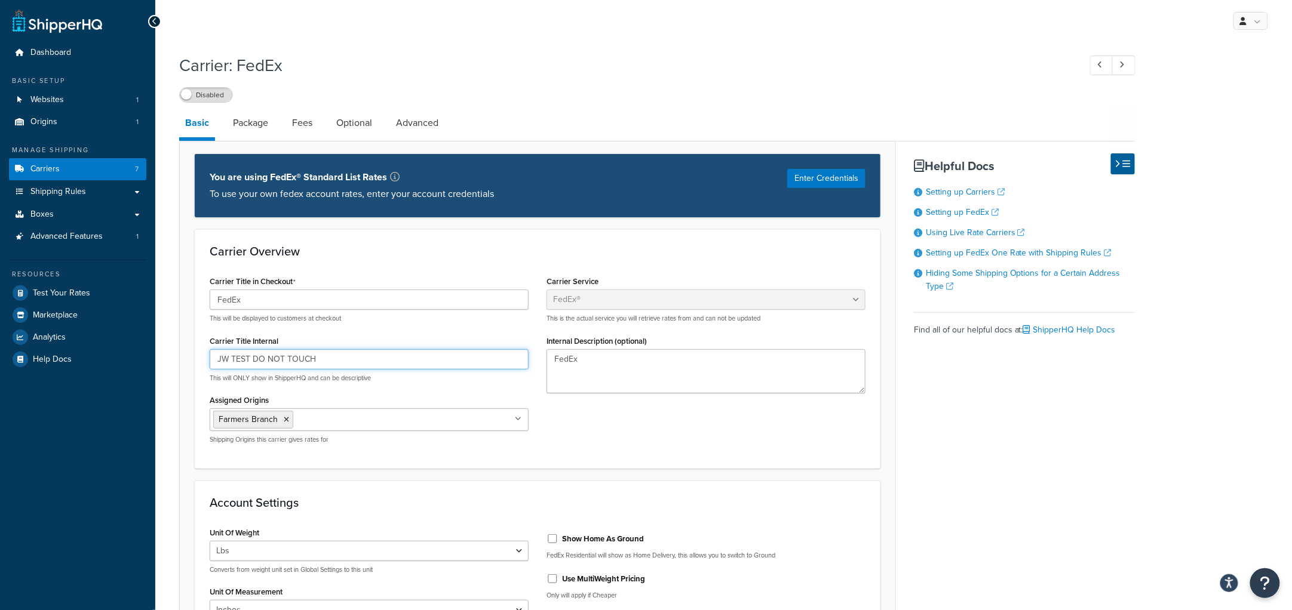
type input "JW TEST DO NOT TOUCH"
click at [619, 424] on div "Carrier Title in Checkout FedEx This will be displayed to customers at checkout…" at bounding box center [538, 363] width 674 height 180
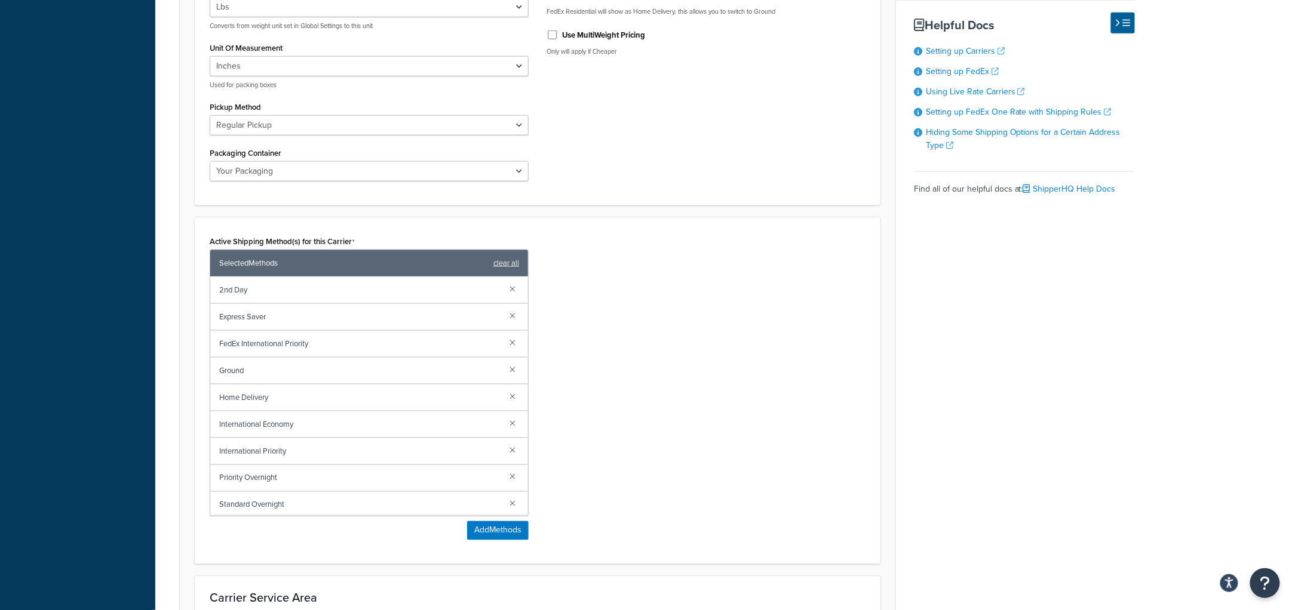
scroll to position [671, 0]
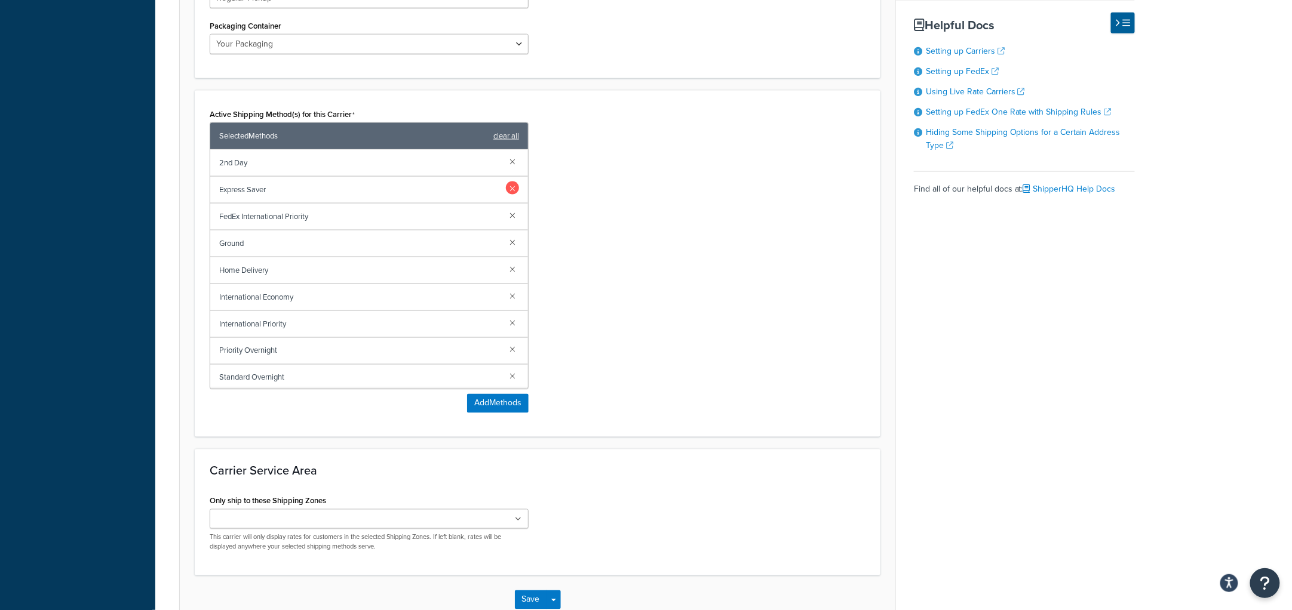
click at [506, 191] on link at bounding box center [512, 188] width 13 height 13
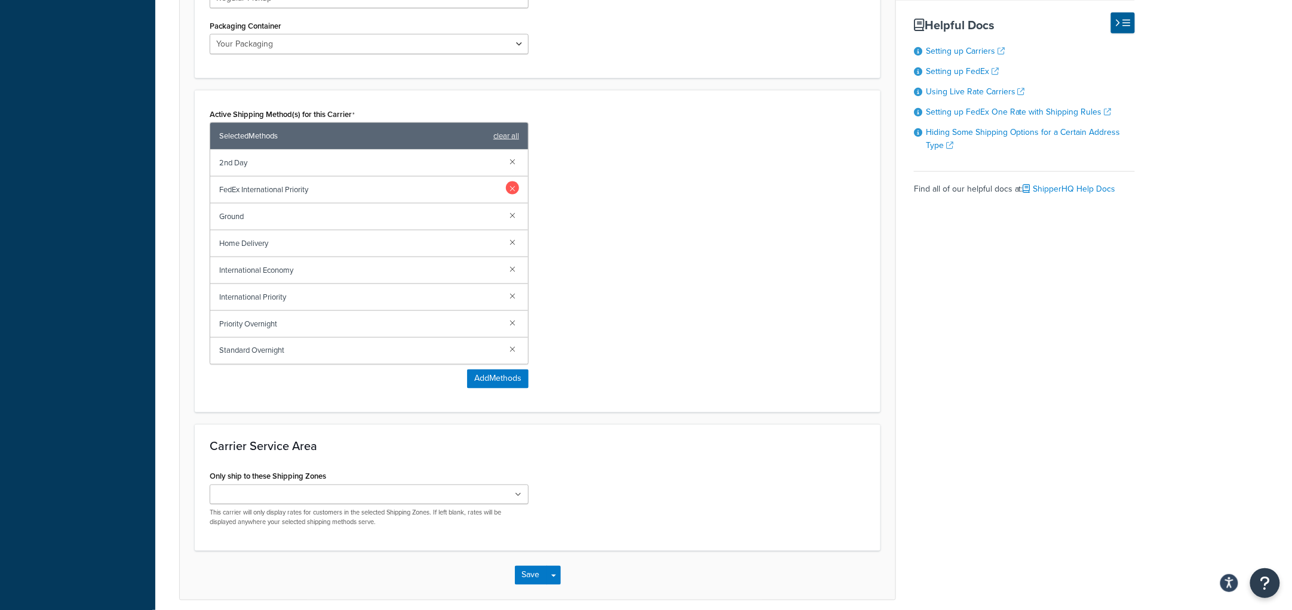
click at [514, 188] on link at bounding box center [512, 188] width 13 height 13
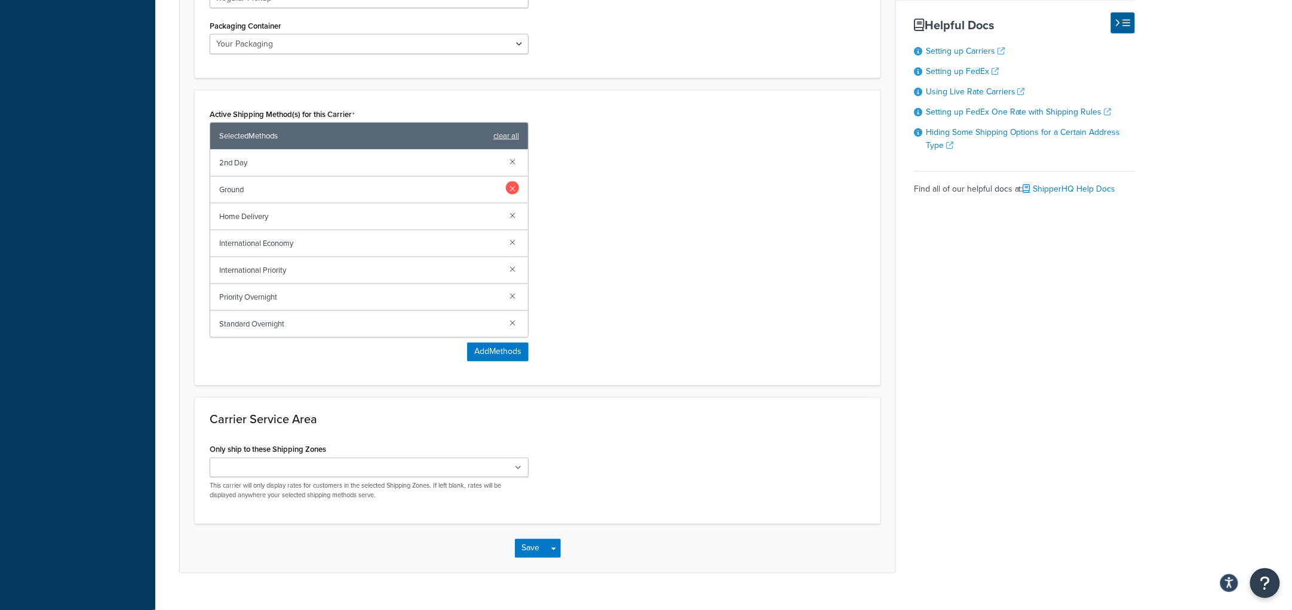
click at [514, 190] on link at bounding box center [512, 188] width 13 height 13
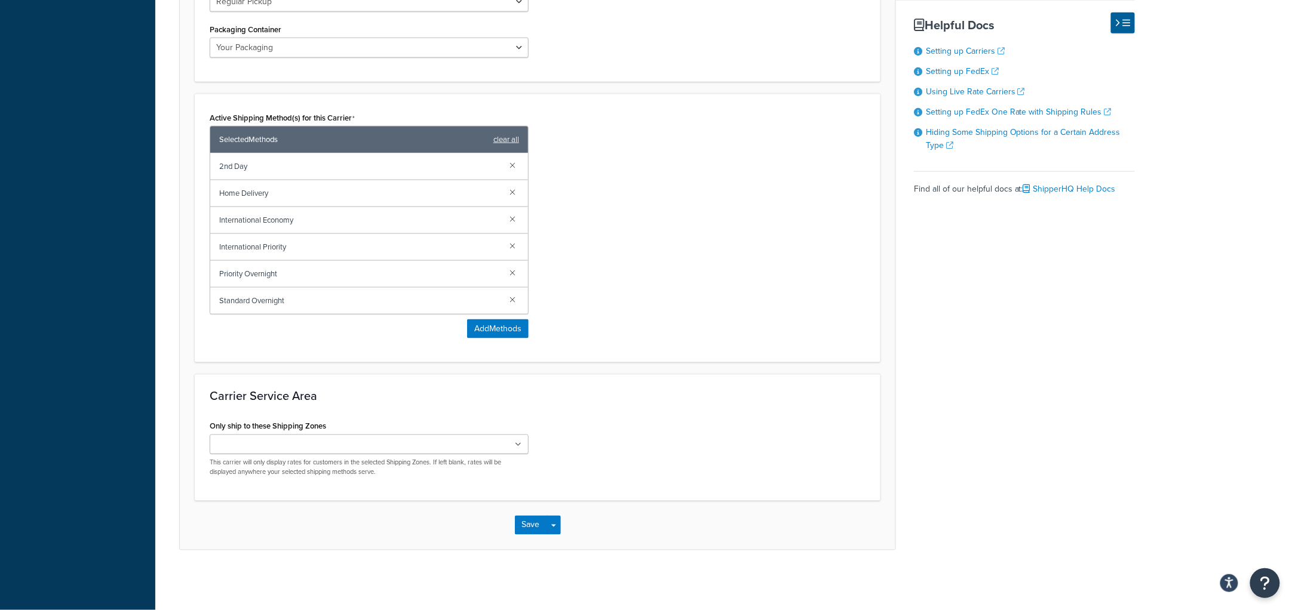
scroll to position [668, 0]
click at [514, 195] on link at bounding box center [512, 191] width 13 height 13
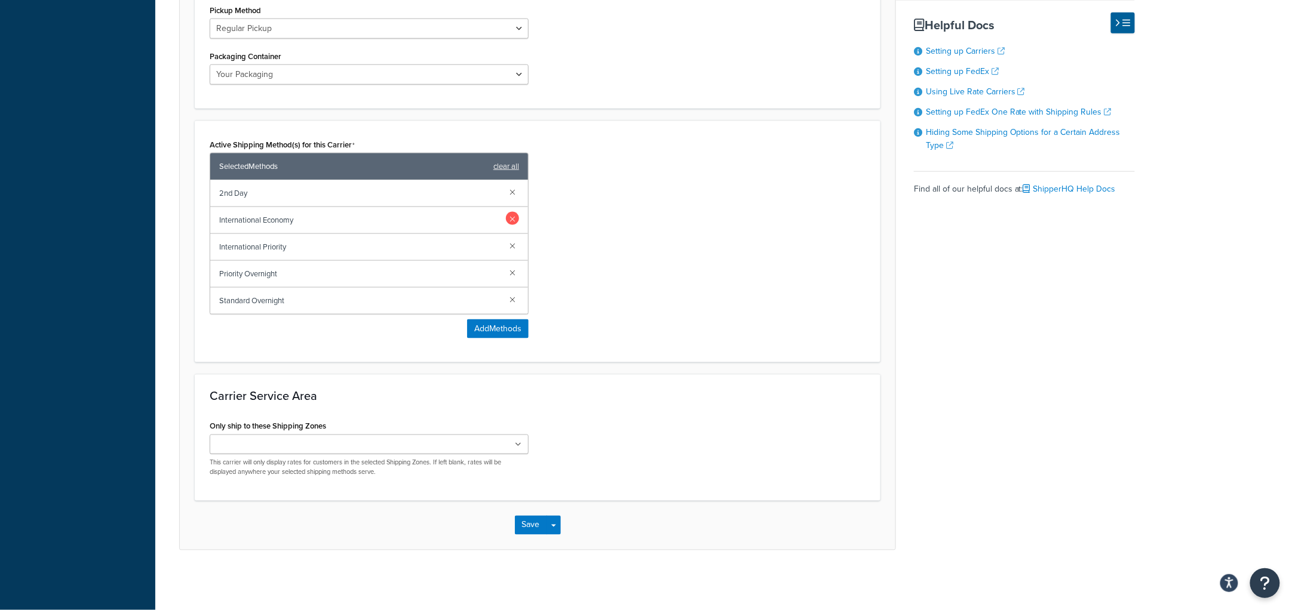
click at [512, 217] on link at bounding box center [512, 218] width 13 height 13
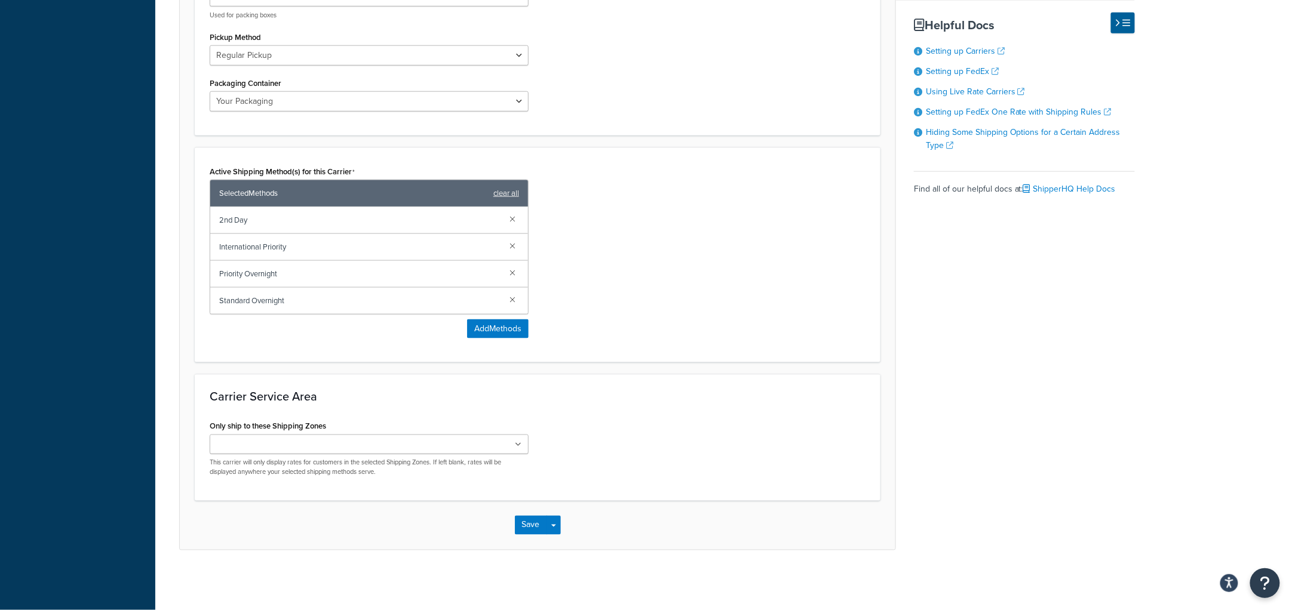
scroll to position [614, 0]
click at [511, 245] on link at bounding box center [512, 245] width 13 height 13
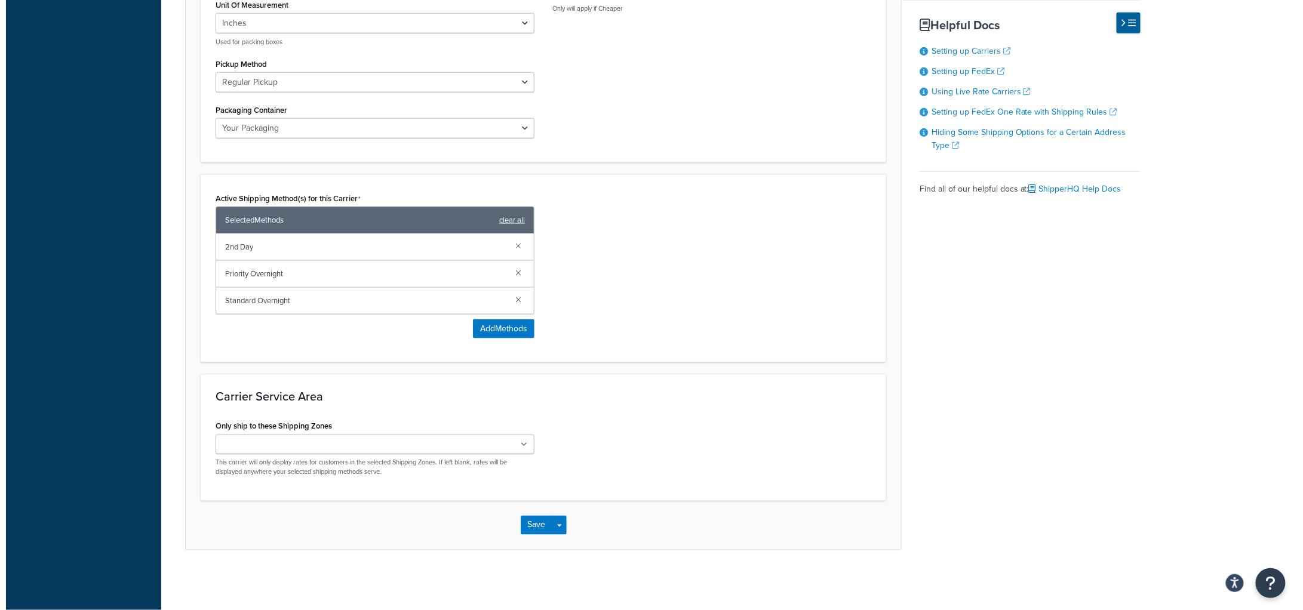
scroll to position [588, 0]
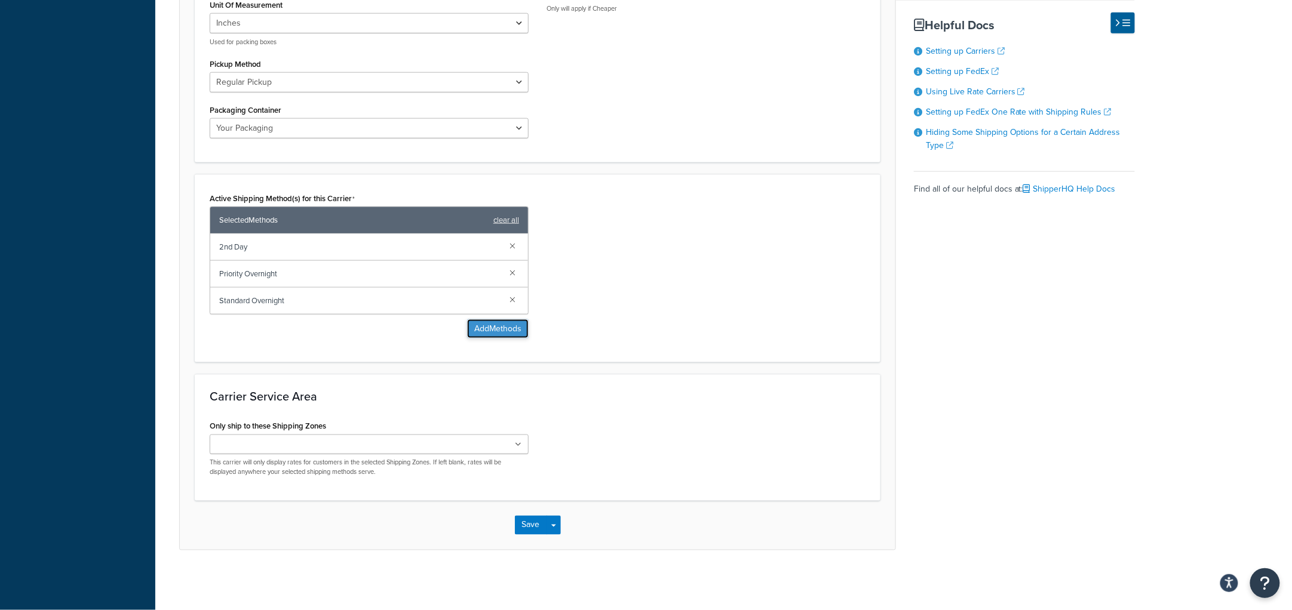
click at [482, 328] on button "Add Methods" at bounding box center [498, 328] width 62 height 19
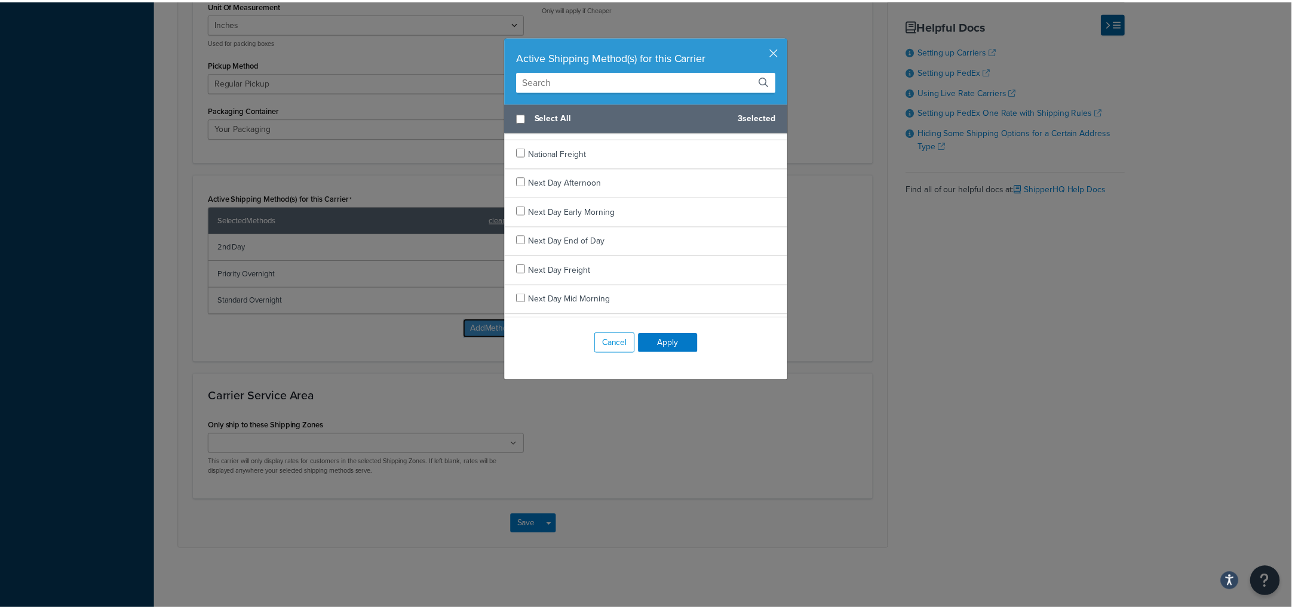
scroll to position [1046, 0]
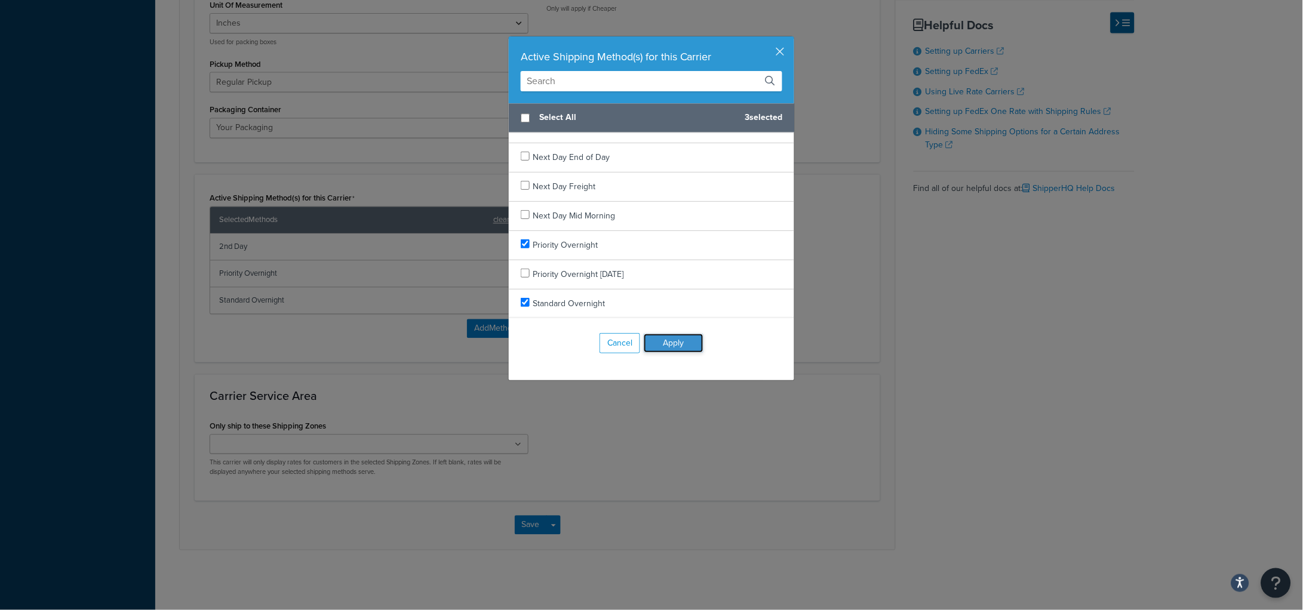
click at [663, 340] on button "Apply" at bounding box center [674, 343] width 60 height 19
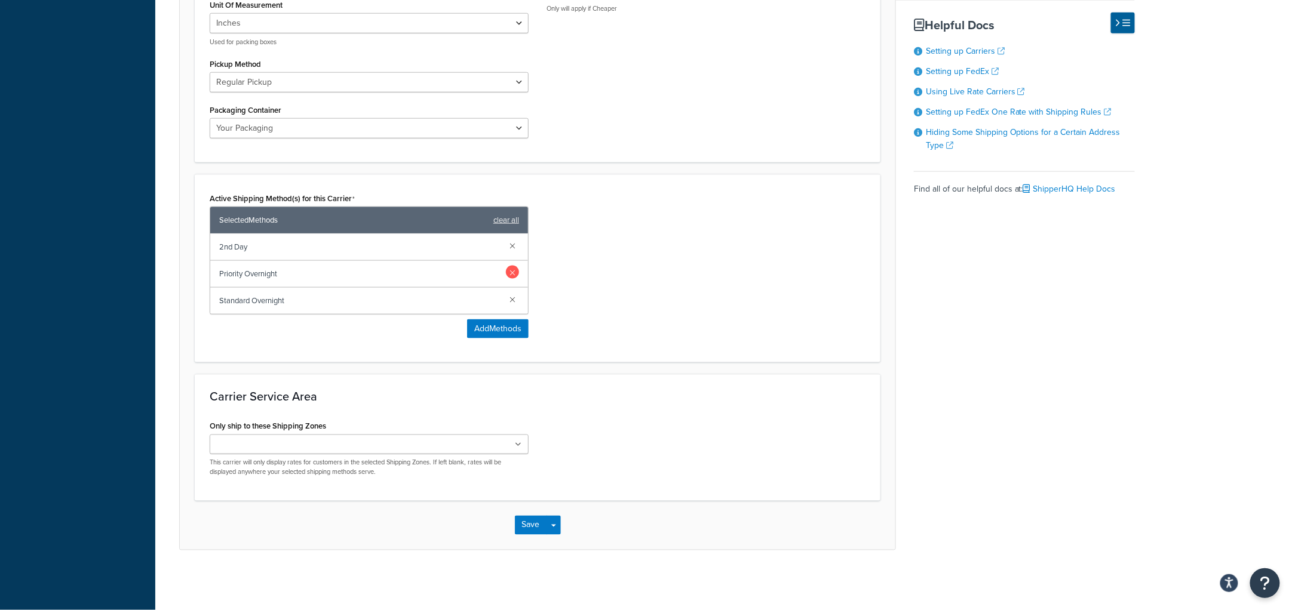
click at [508, 270] on link at bounding box center [512, 272] width 13 height 13
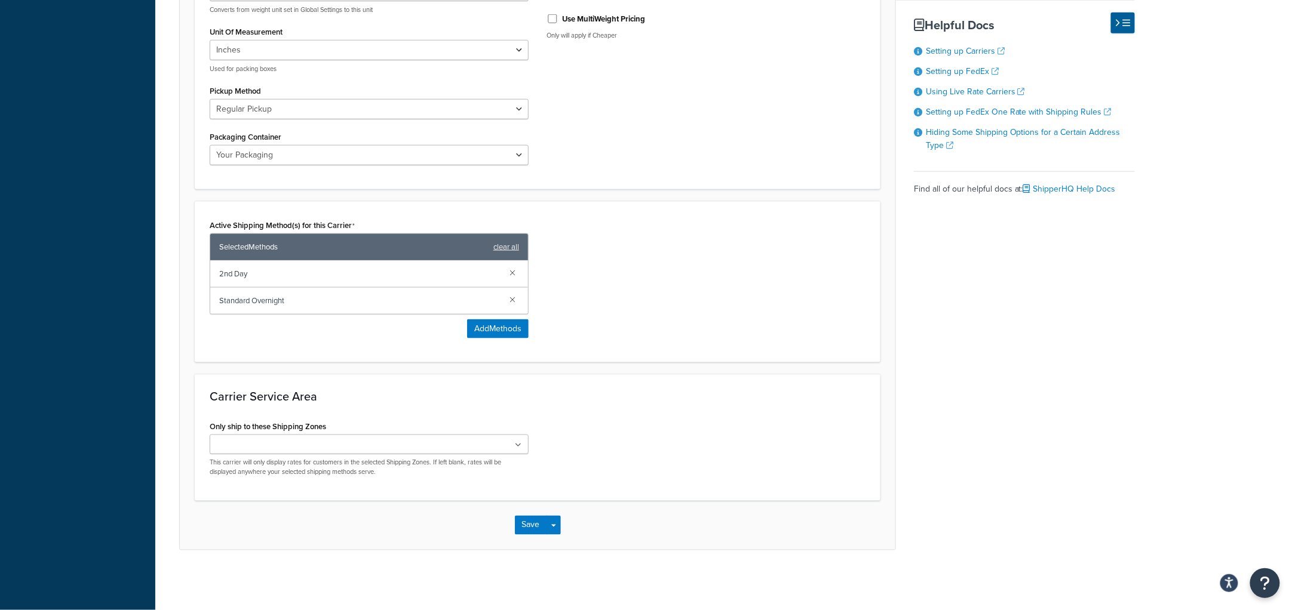
click at [773, 284] on div "Active Shipping Method(s) for this Carrier Selected Methods clear all 2nd Day S…" at bounding box center [538, 282] width 674 height 131
click at [406, 444] on ul at bounding box center [369, 445] width 319 height 20
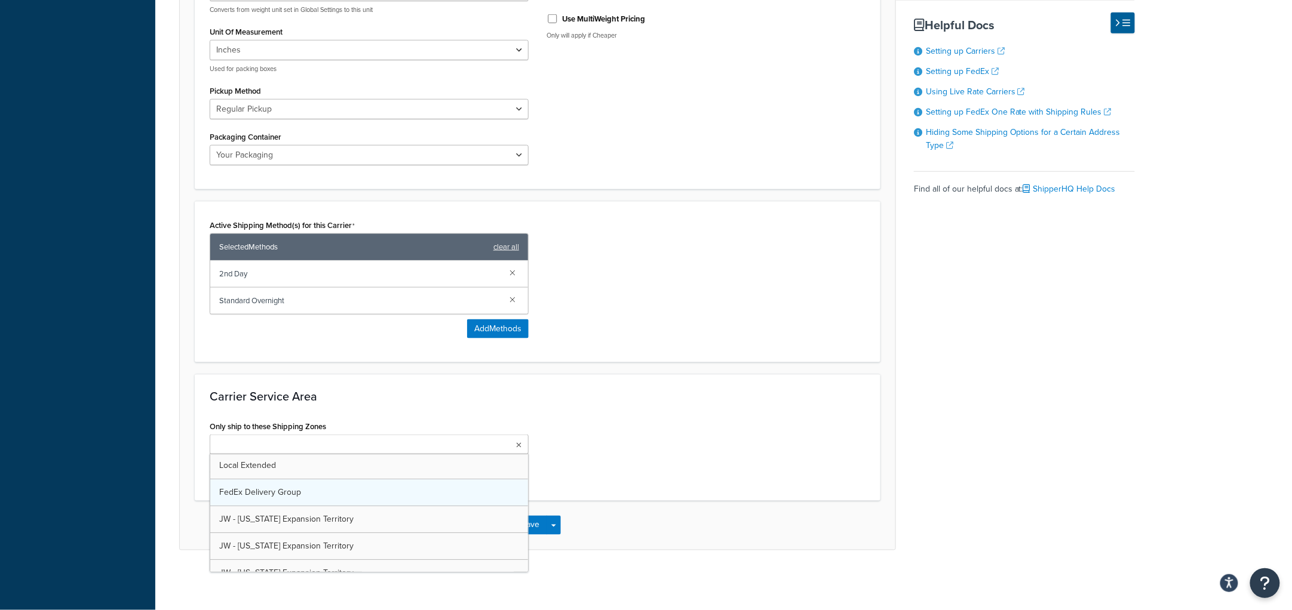
scroll to position [74, 0]
click at [654, 466] on div "Only ship to these Shipping Zones FedEx Delivery Group US 48 US APO US Local Lo…" at bounding box center [538, 453] width 674 height 71
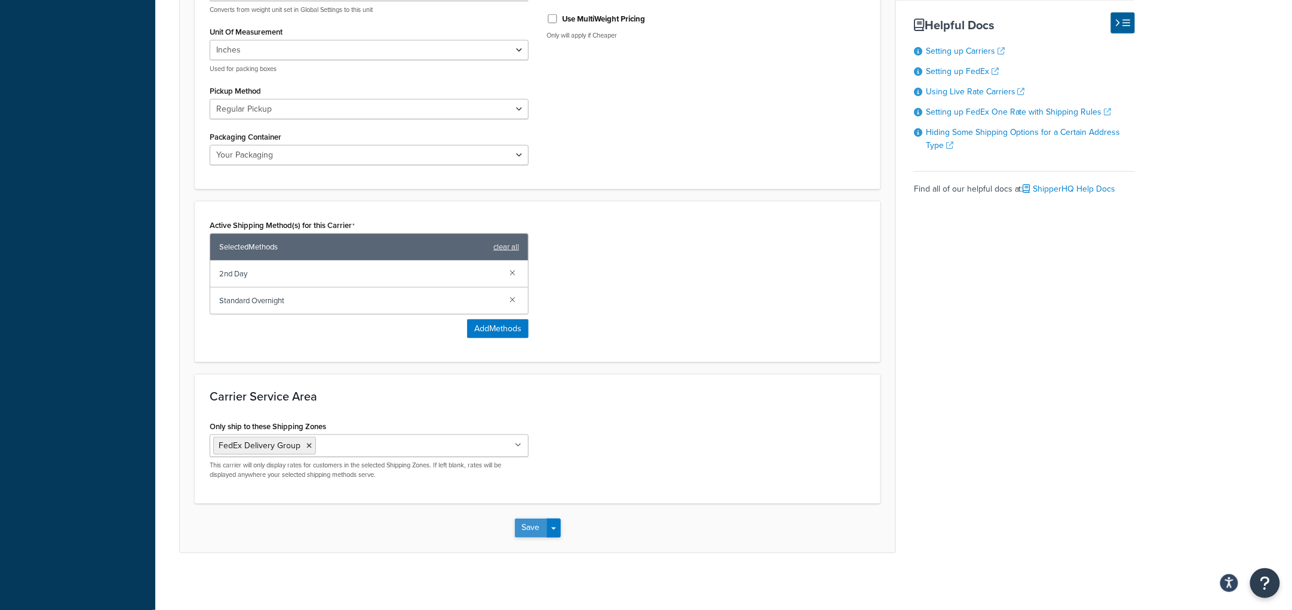
click at [524, 528] on button "Save" at bounding box center [531, 528] width 32 height 19
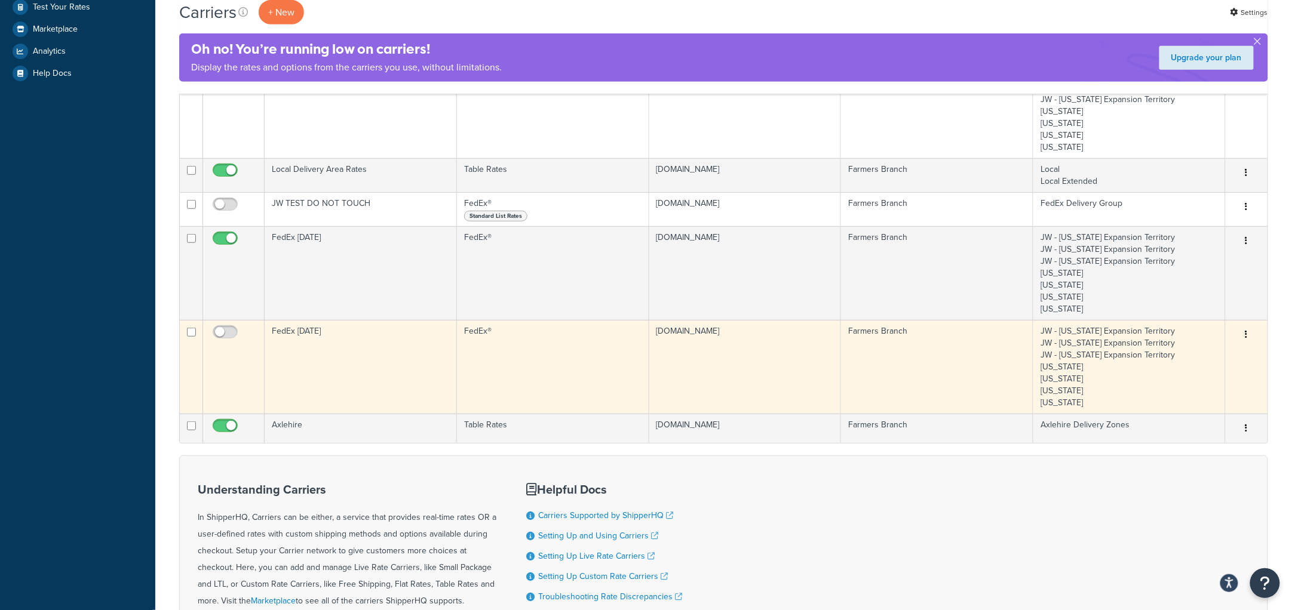
scroll to position [149, 0]
